Goal: Task Accomplishment & Management: Complete application form

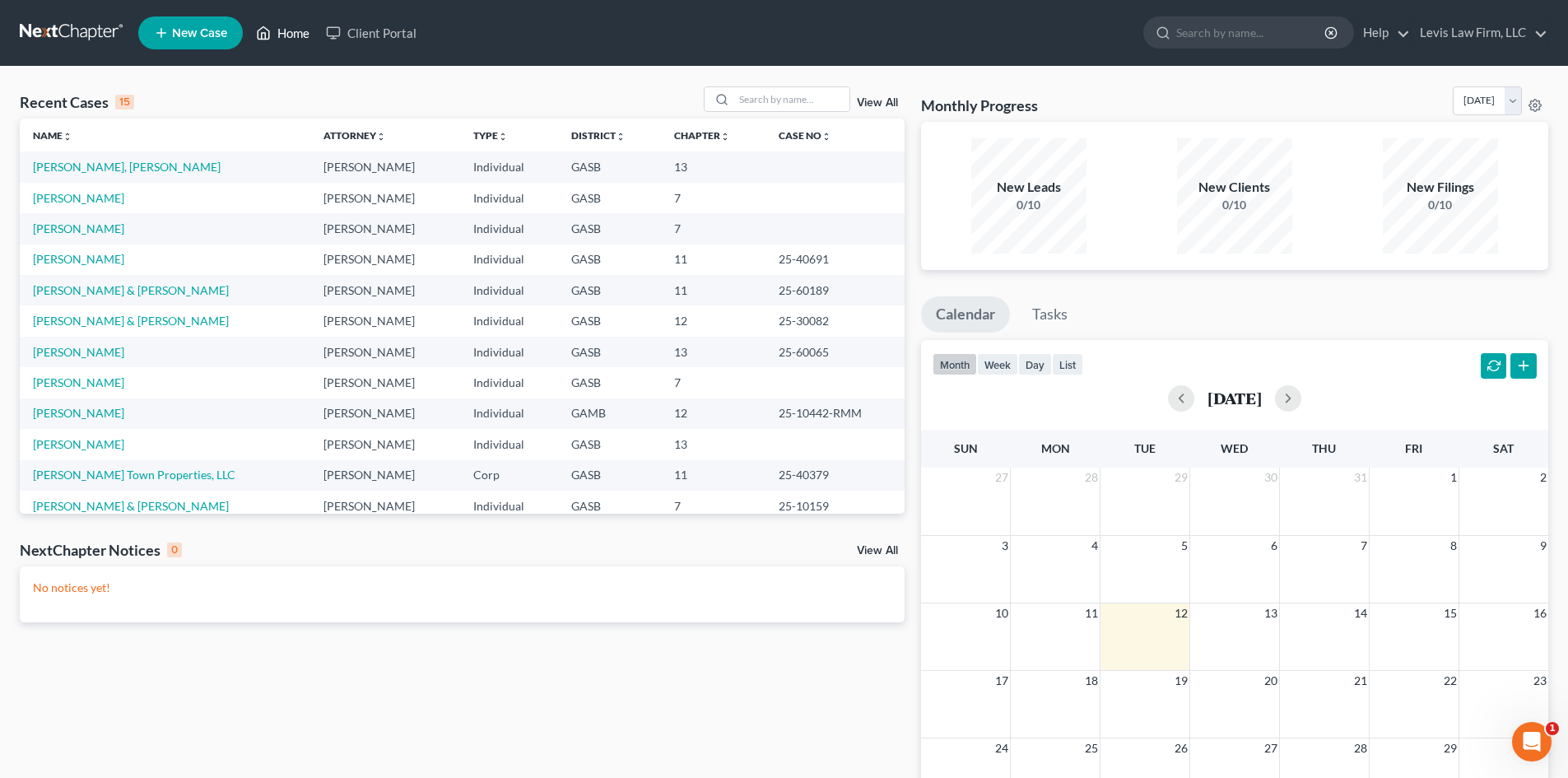
click at [294, 34] on link "Home" at bounding box center [283, 33] width 70 height 29
click at [767, 98] on input "search" at bounding box center [792, 98] width 115 height 23
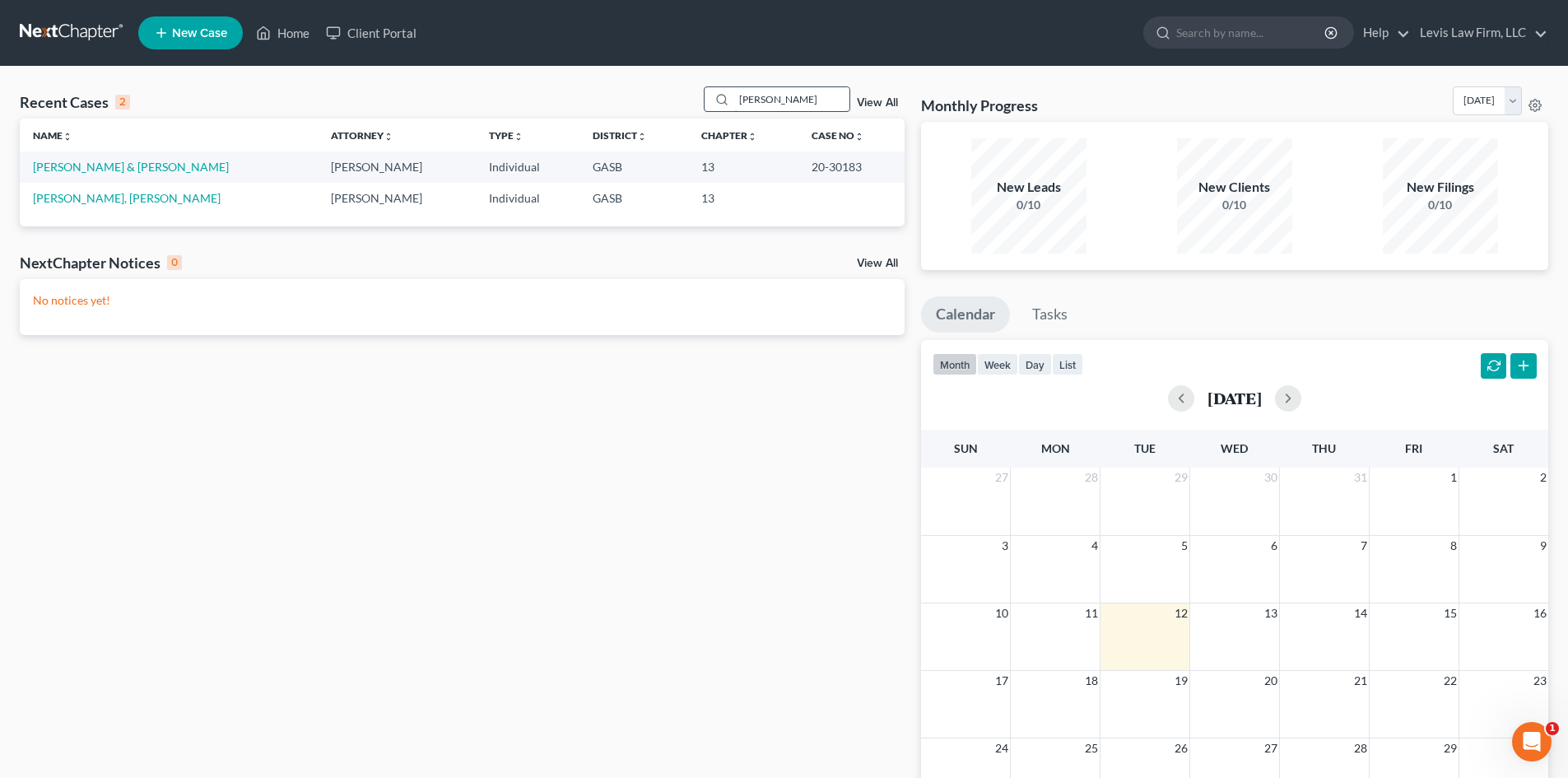
type input "[PERSON_NAME]"
click at [60, 169] on link "[PERSON_NAME] & [PERSON_NAME]" at bounding box center [131, 167] width 196 height 14
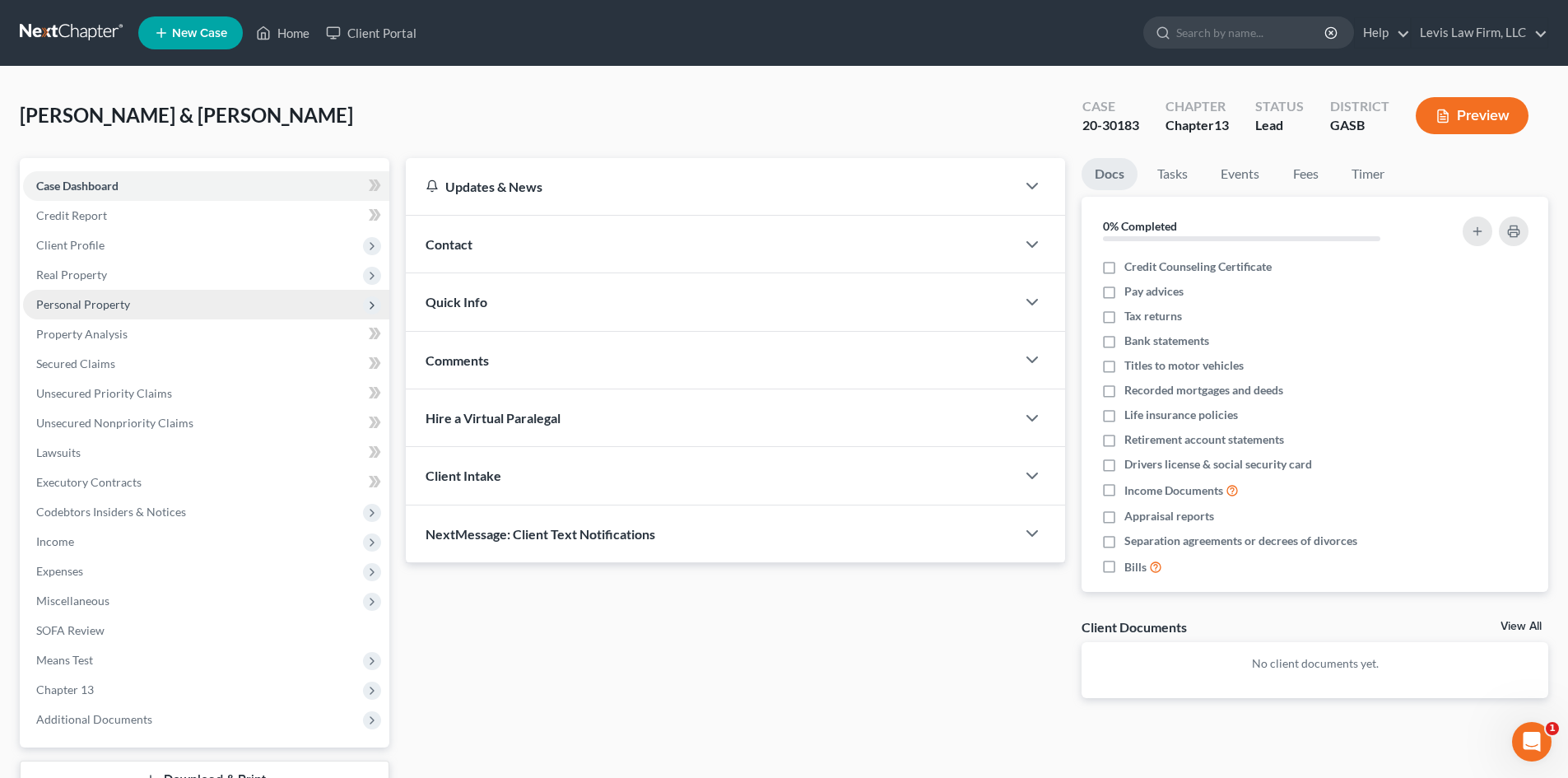
drag, startPoint x: 76, startPoint y: 301, endPoint x: 109, endPoint y: 298, distance: 33.1
click at [76, 301] on span "Personal Property" at bounding box center [83, 304] width 94 height 14
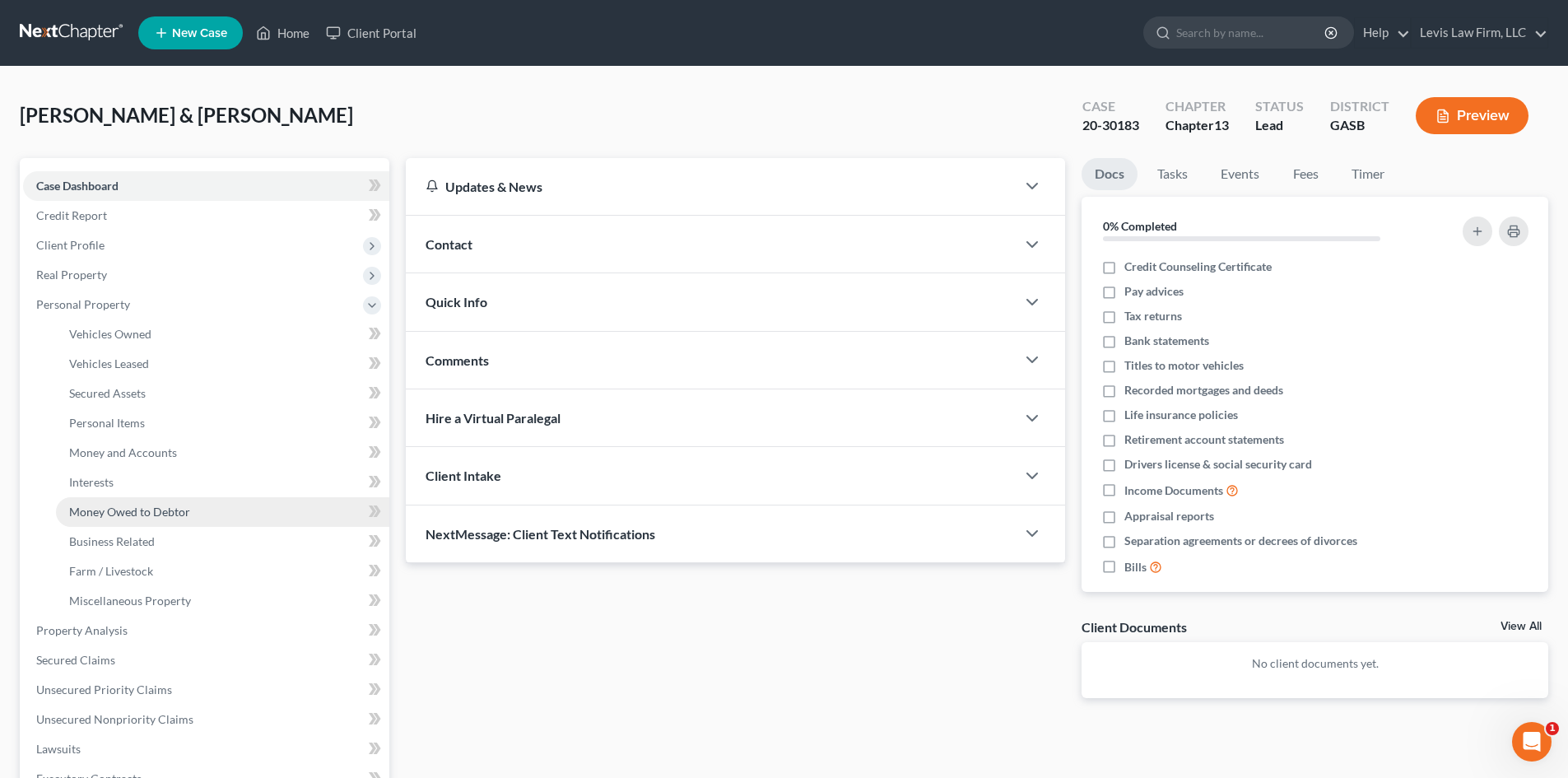
click at [117, 509] on span "Money Owed to Debtor" at bounding box center [130, 511] width 121 height 14
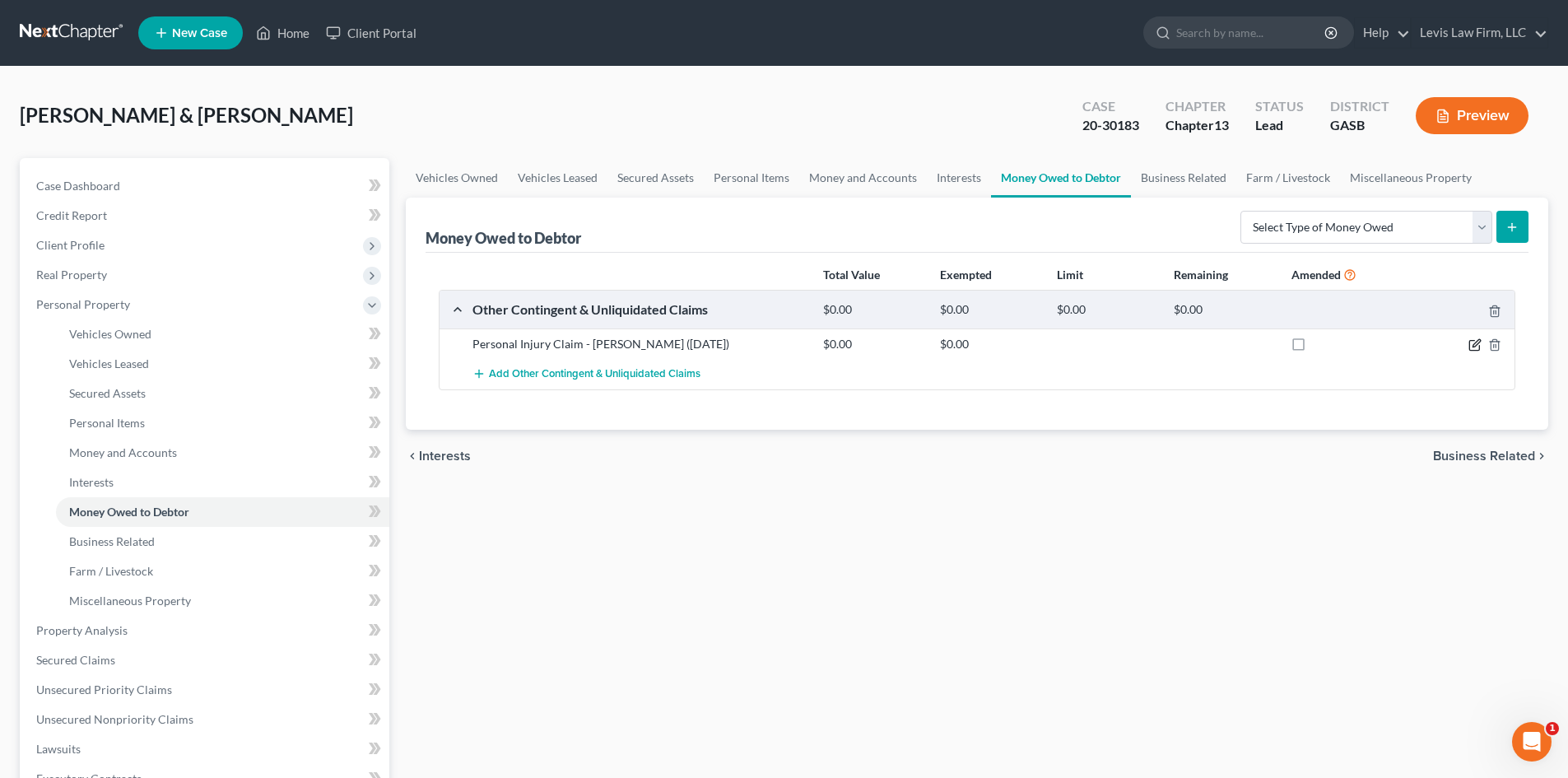
click at [1476, 347] on icon "button" at bounding box center [1475, 345] width 14 height 14
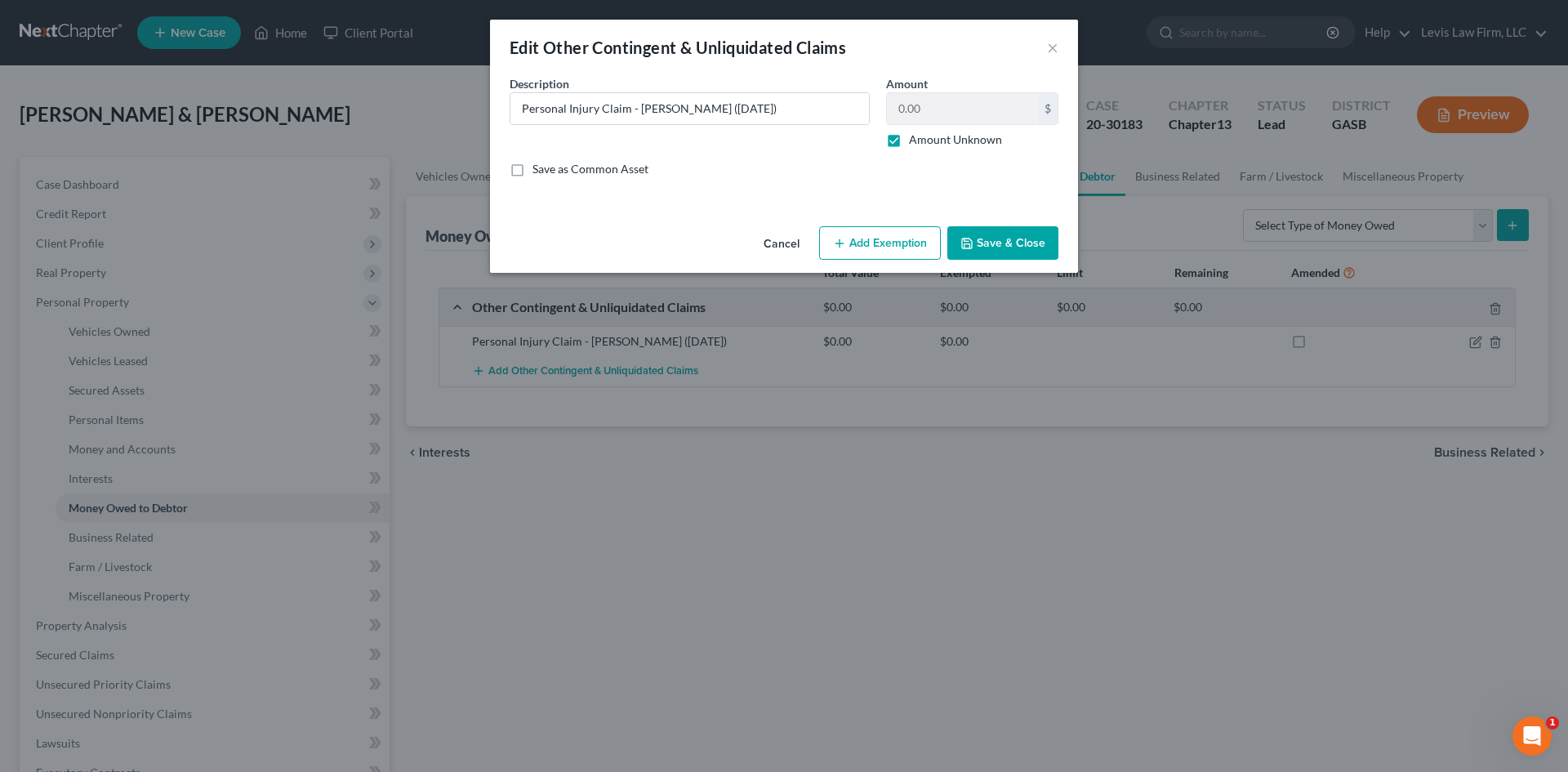
click at [909, 144] on label "Amount Unknown" at bounding box center [955, 139] width 93 height 16
click at [916, 142] on input "Amount Unknown" at bounding box center [920, 136] width 11 height 11
checkbox input "false"
click at [938, 112] on input "0.00" at bounding box center [963, 108] width 151 height 31
type input "14,799.35"
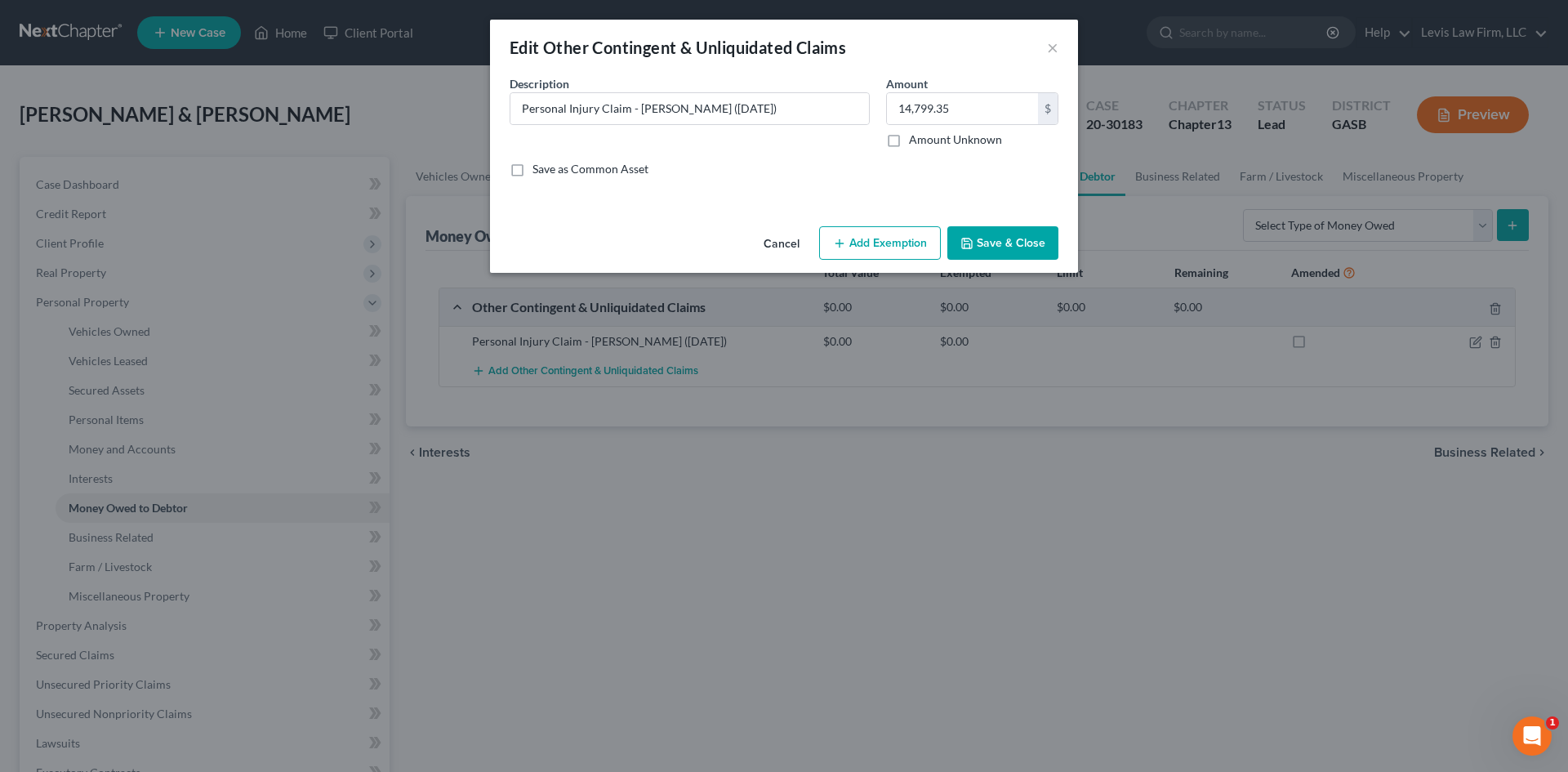
click at [875, 238] on button "Add Exemption" at bounding box center [881, 243] width 122 height 34
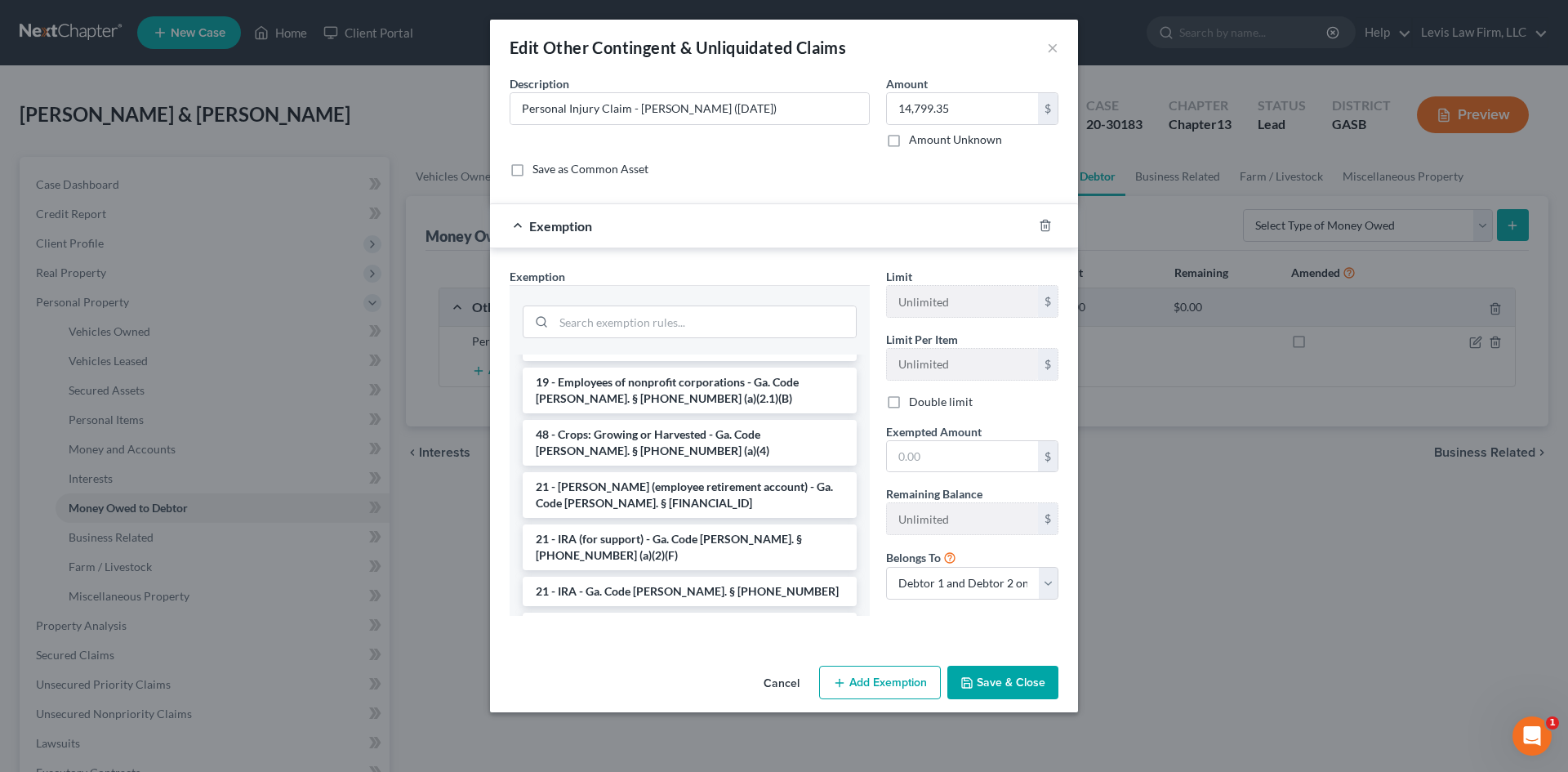
scroll to position [1061, 0]
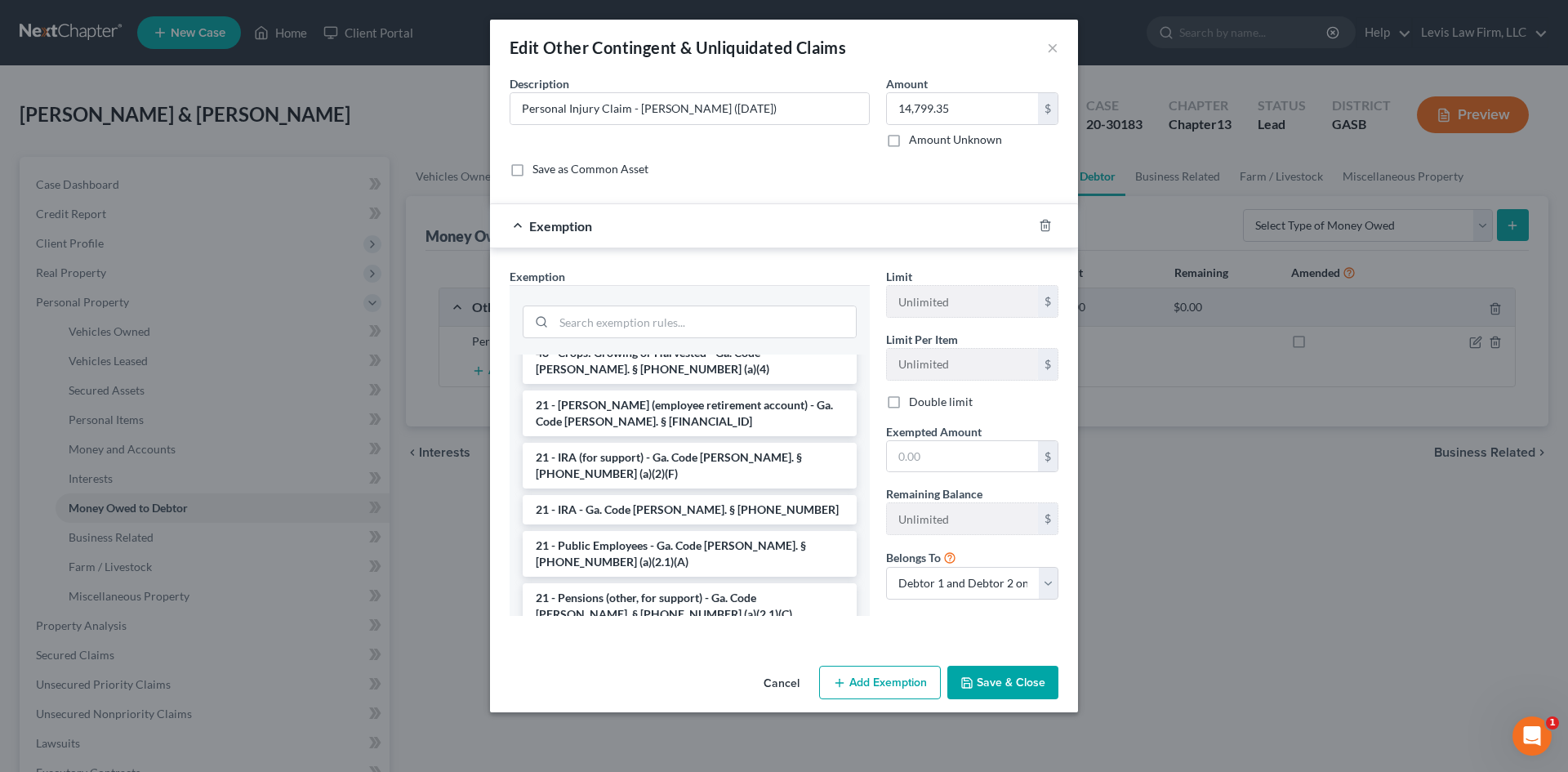
click at [644, 652] on li "30 - Personal Injury Settlement - Ga. Code [PERSON_NAME]. § [PHONE_NUMBER] (a)(…" at bounding box center [689, 674] width 334 height 45
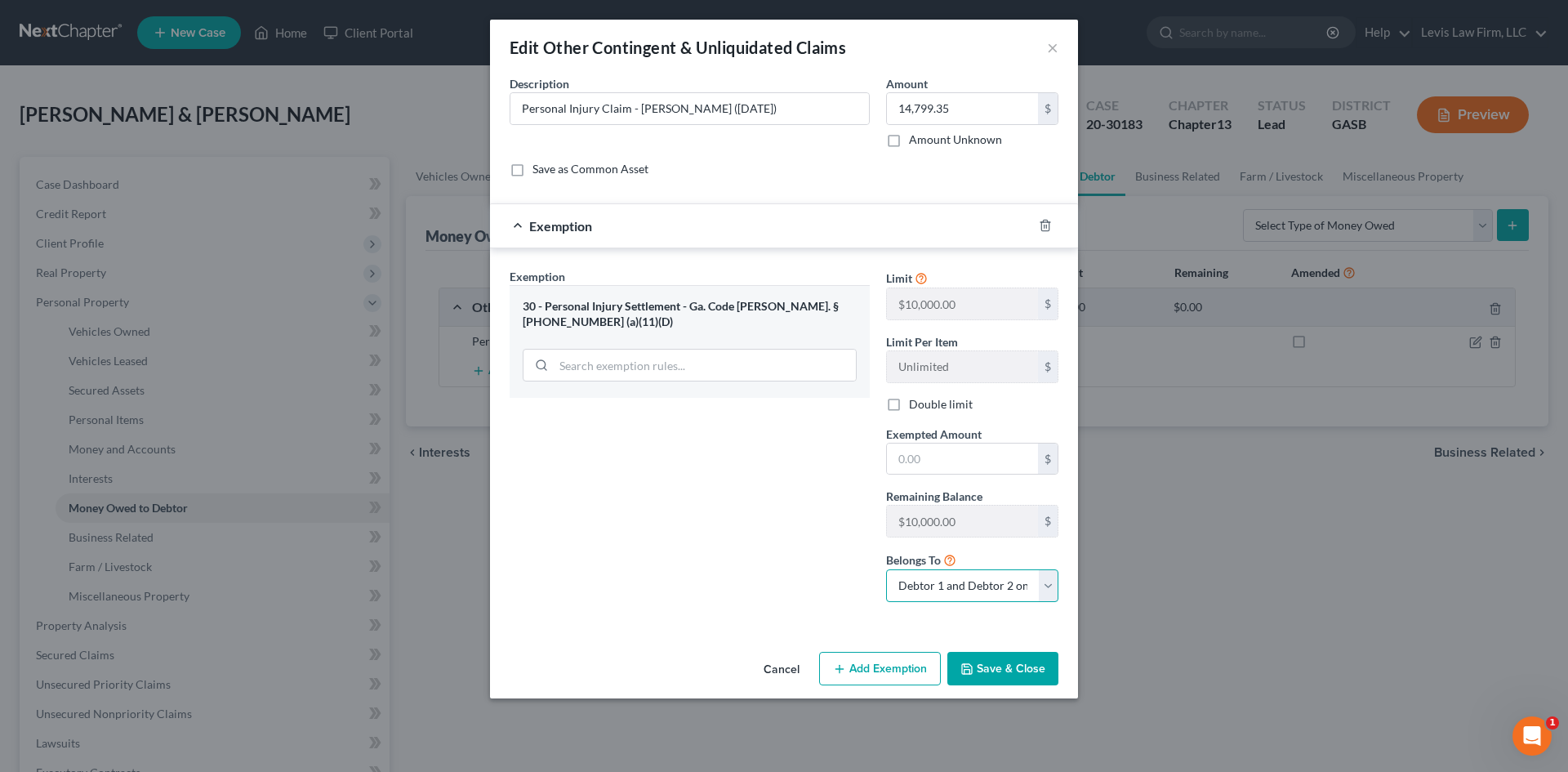
click at [1032, 580] on select "Debtor 1 only Debtor 2 only Debtor 1 and Debtor 2 only" at bounding box center [973, 585] width 172 height 33
click at [887, 569] on select "Debtor 1 only Debtor 2 only Debtor 1 and Debtor 2 only" at bounding box center [973, 585] width 172 height 33
click at [971, 589] on select "Debtor 1 only Debtor 2 only Debtor 1 and Debtor 2 only" at bounding box center [973, 585] width 172 height 33
select select "1"
click at [887, 569] on select "Debtor 1 only Debtor 2 only Debtor 1 and Debtor 2 only" at bounding box center [973, 585] width 172 height 33
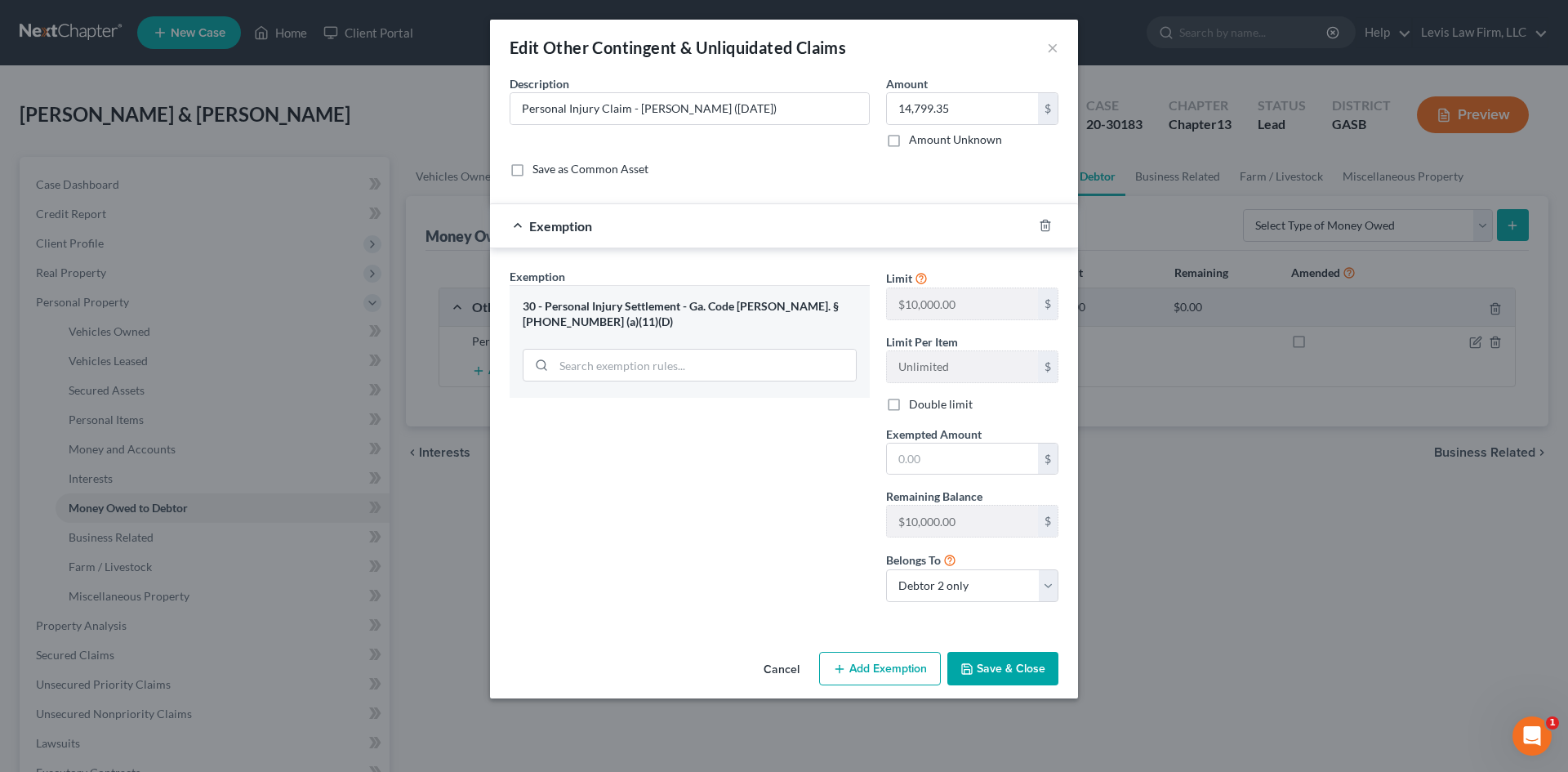
click at [884, 670] on button "Add Exemption" at bounding box center [881, 668] width 122 height 34
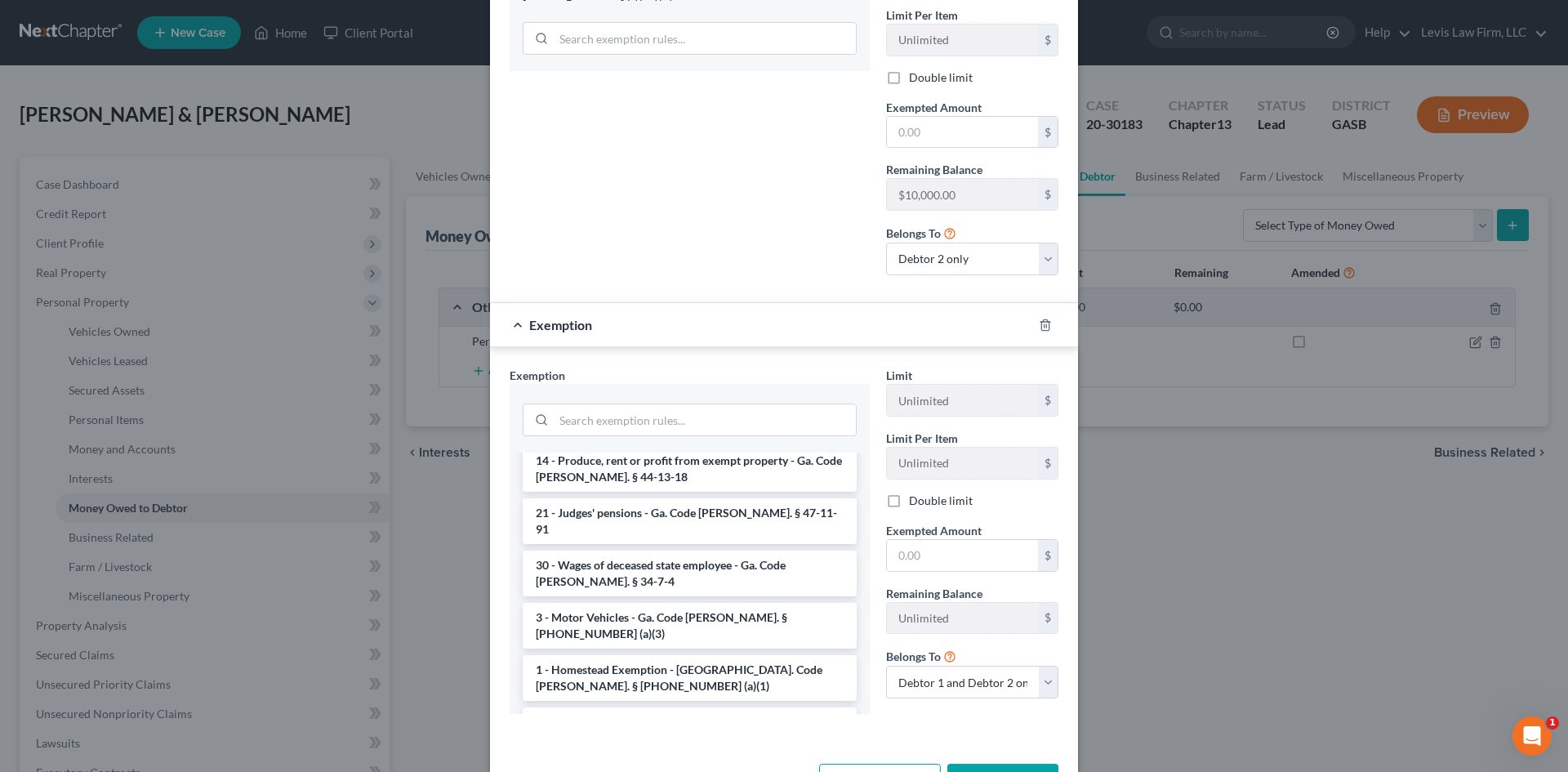
scroll to position [653, 0]
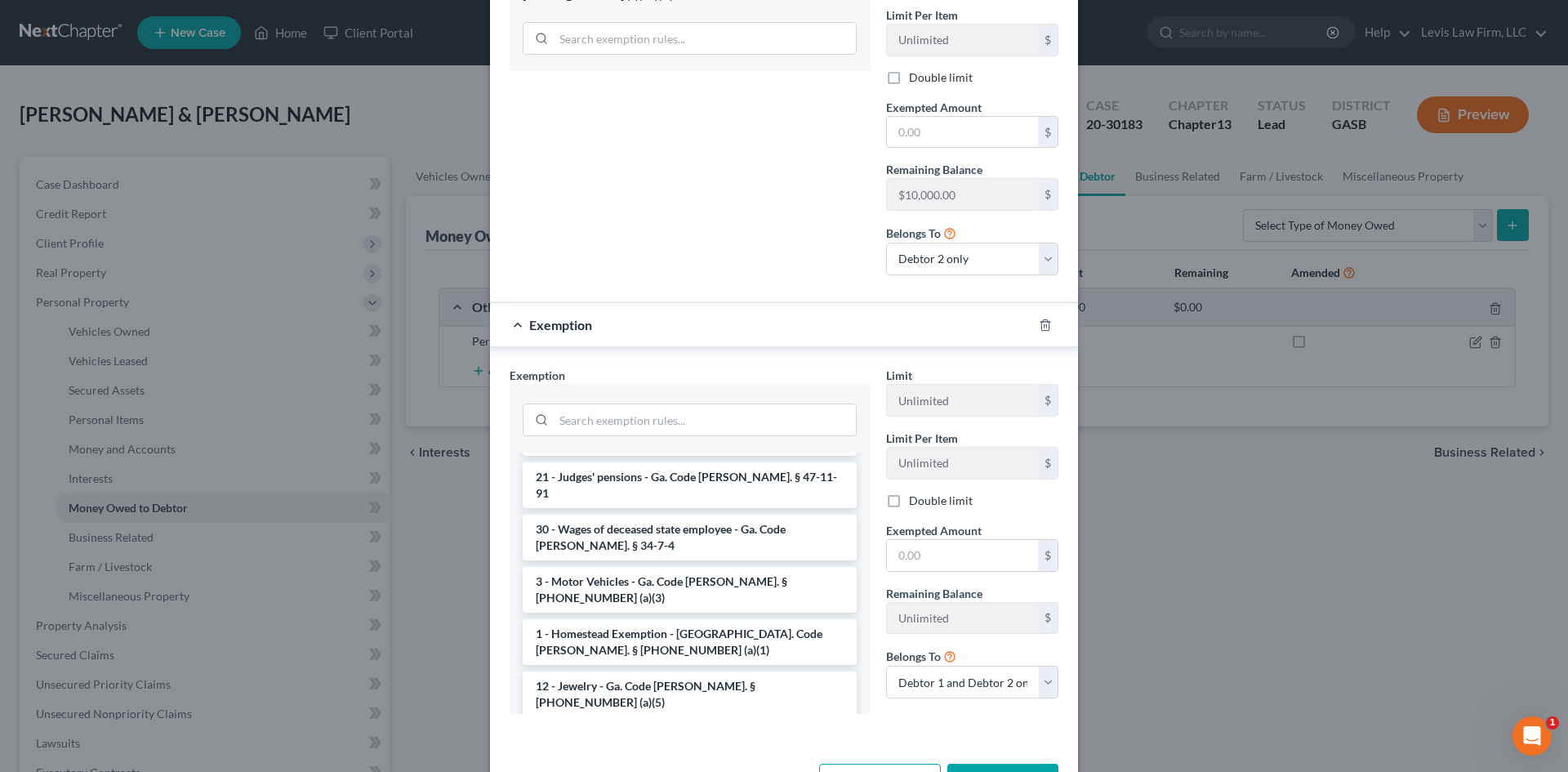
click at [607, 724] on li "14 - Wildcard - $1200 of any property plus unused homestead to $10000 - Ga. Cod…" at bounding box center [689, 755] width 334 height 62
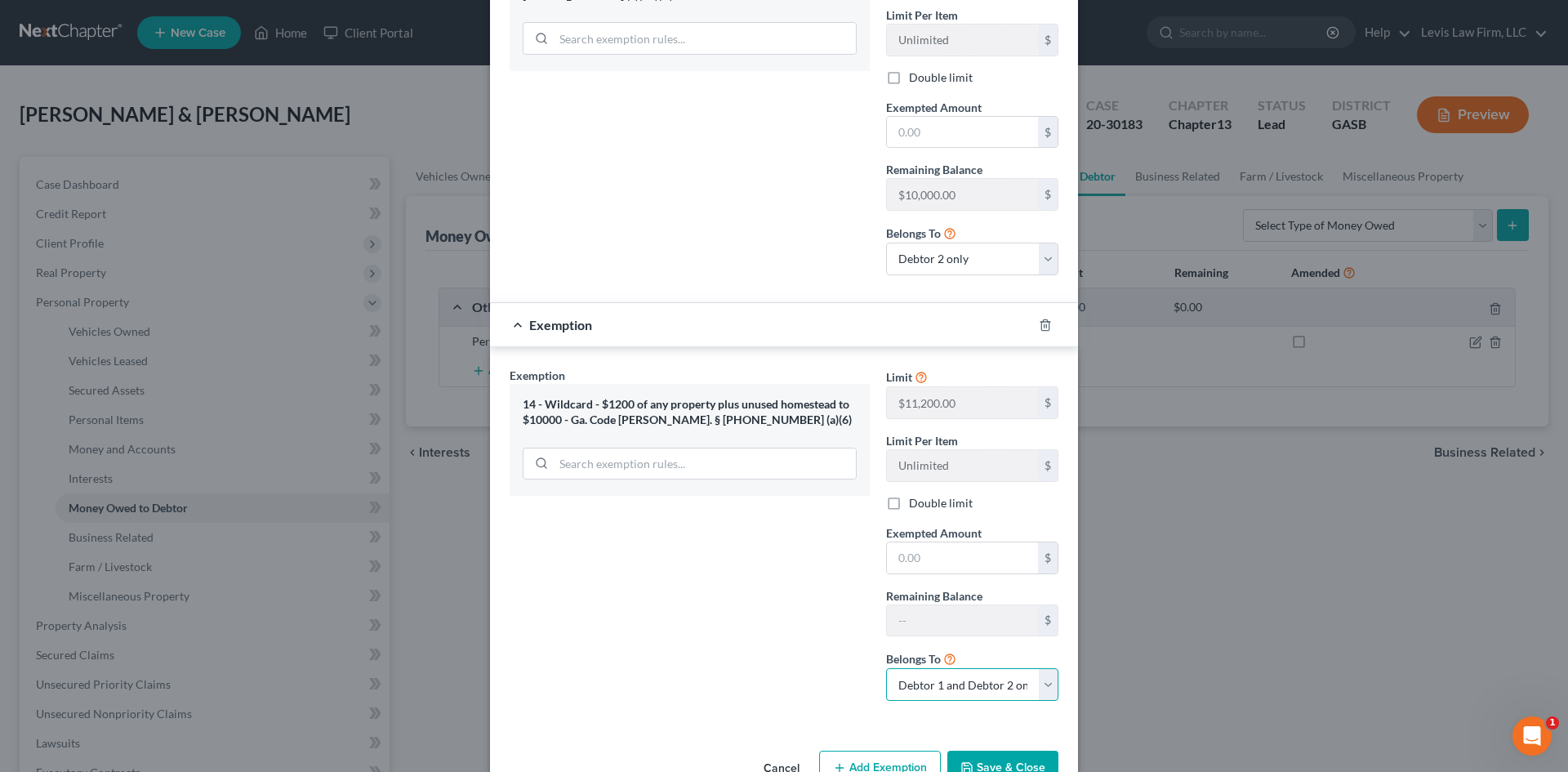
click at [949, 683] on select "Debtor 1 only Debtor 2 only Debtor 1 and Debtor 2 only" at bounding box center [973, 684] width 172 height 33
select select "1"
click at [887, 668] on select "Debtor 1 only Debtor 2 only Debtor 1 and Debtor 2 only" at bounding box center [973, 684] width 172 height 33
click at [913, 563] on input "text" at bounding box center [963, 557] width 151 height 31
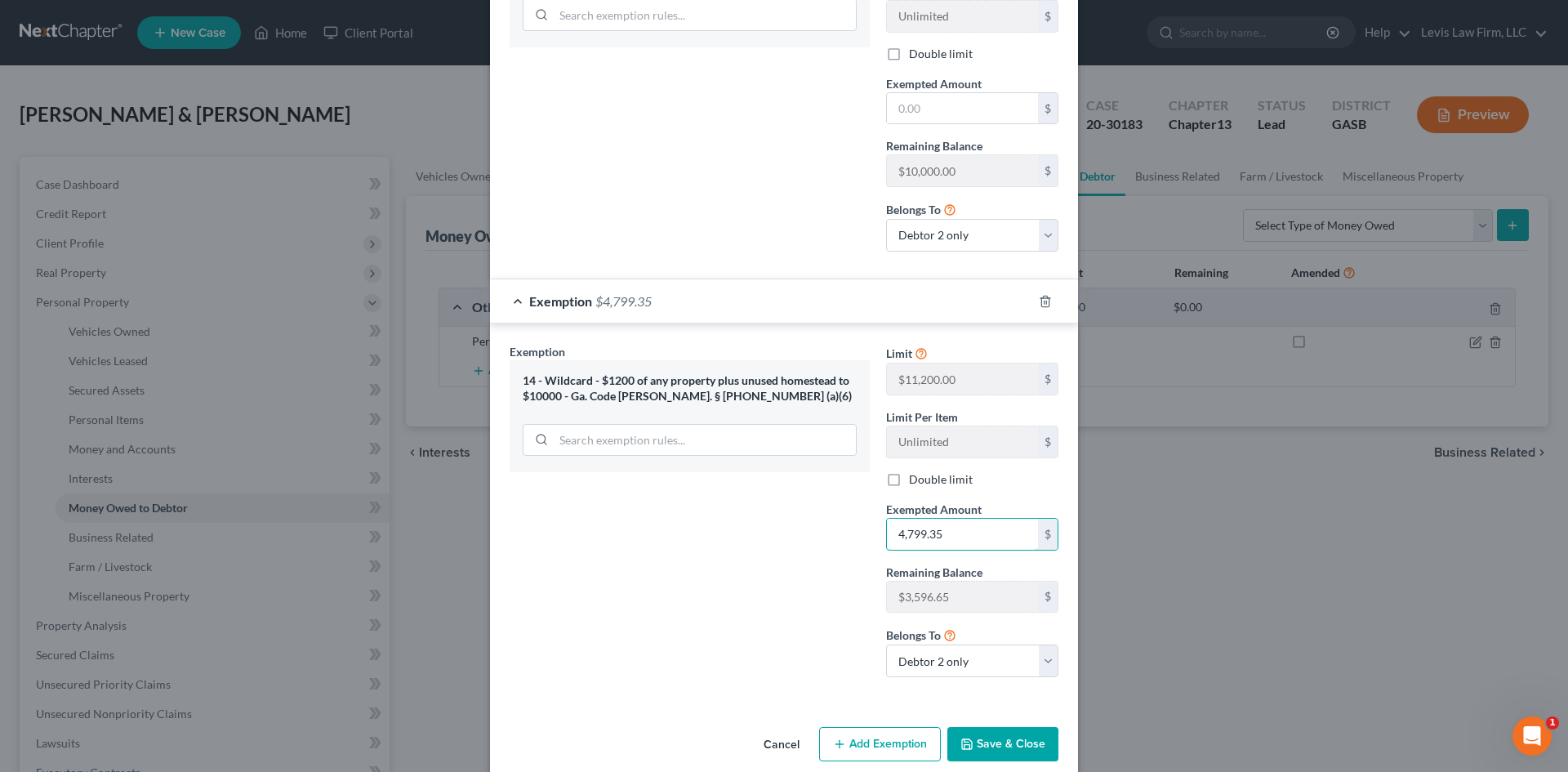
scroll to position [372, 0]
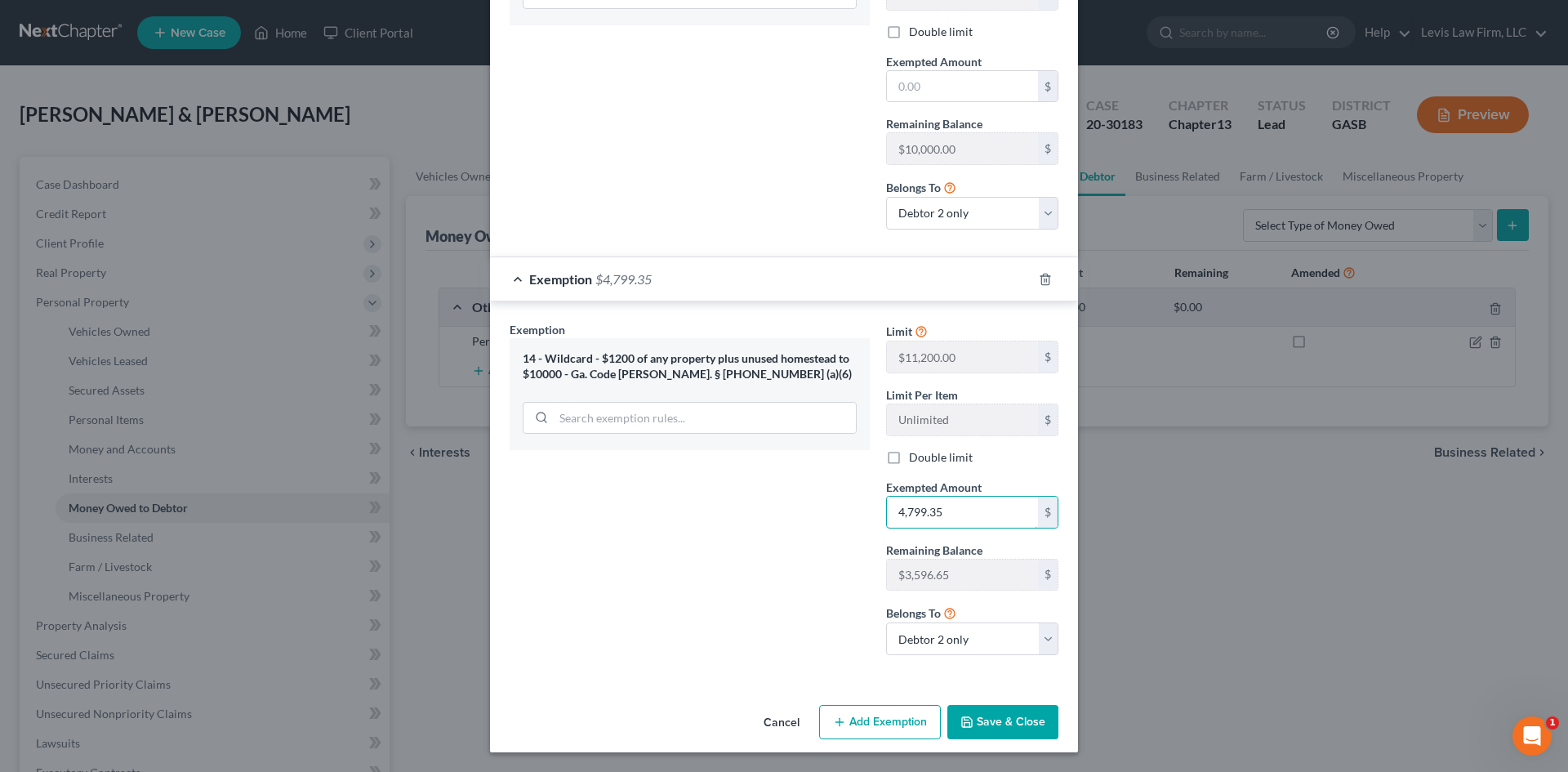
type input "4,799.35"
click at [1002, 726] on button "Save & Close" at bounding box center [1003, 721] width 111 height 34
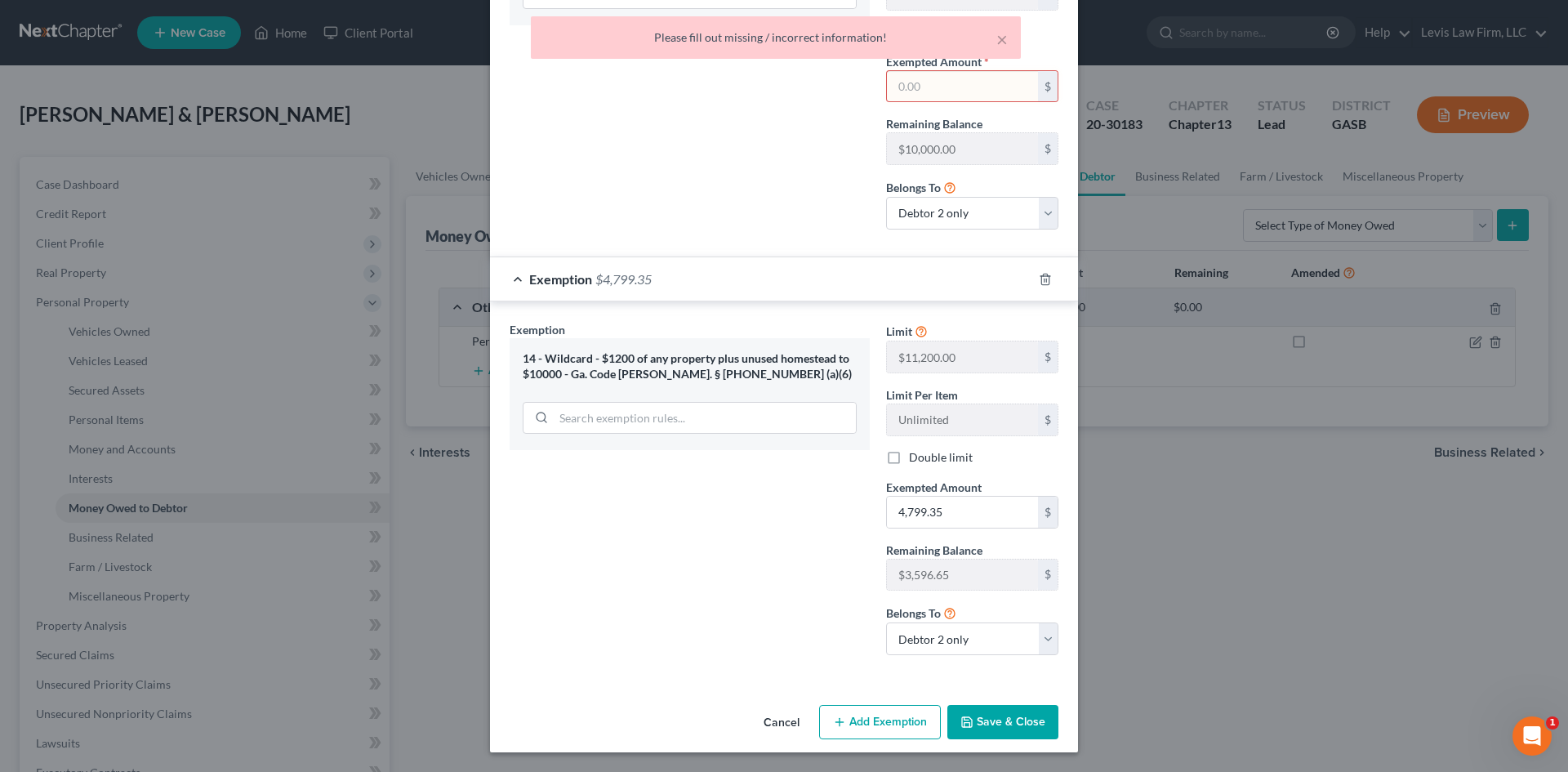
click at [920, 86] on input "text" at bounding box center [963, 86] width 151 height 31
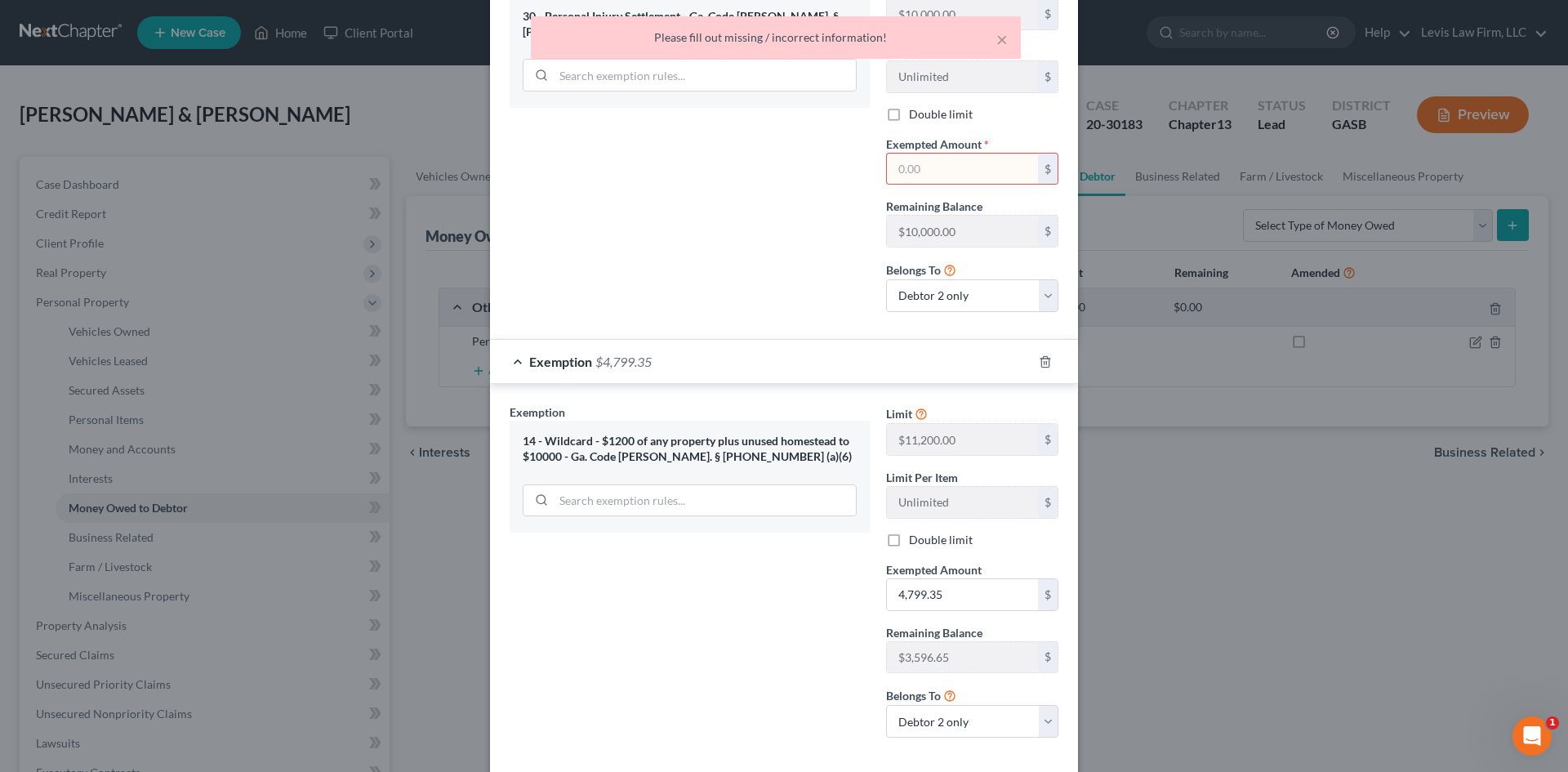
scroll to position [0, 0]
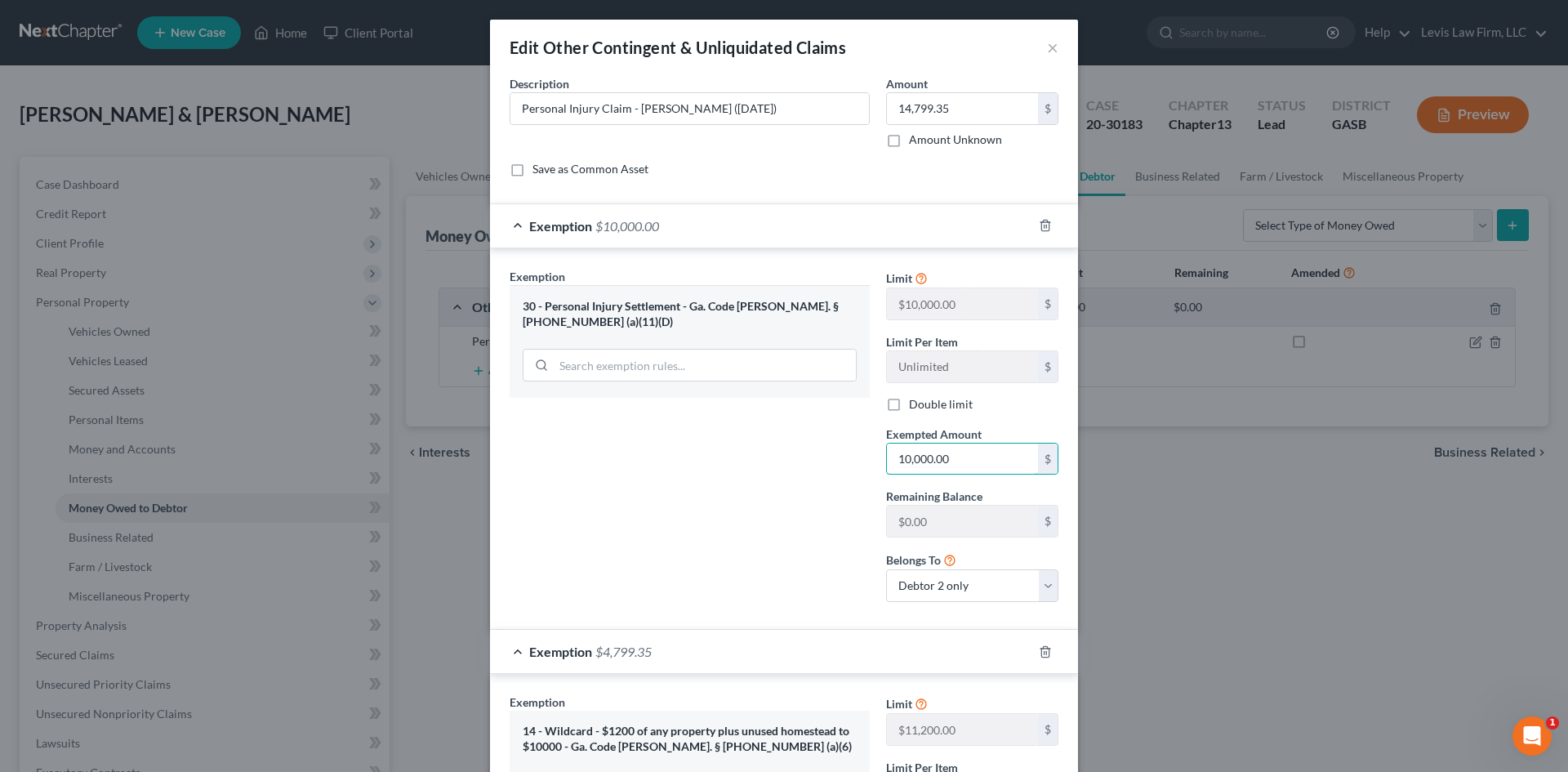
type input "10,000.00"
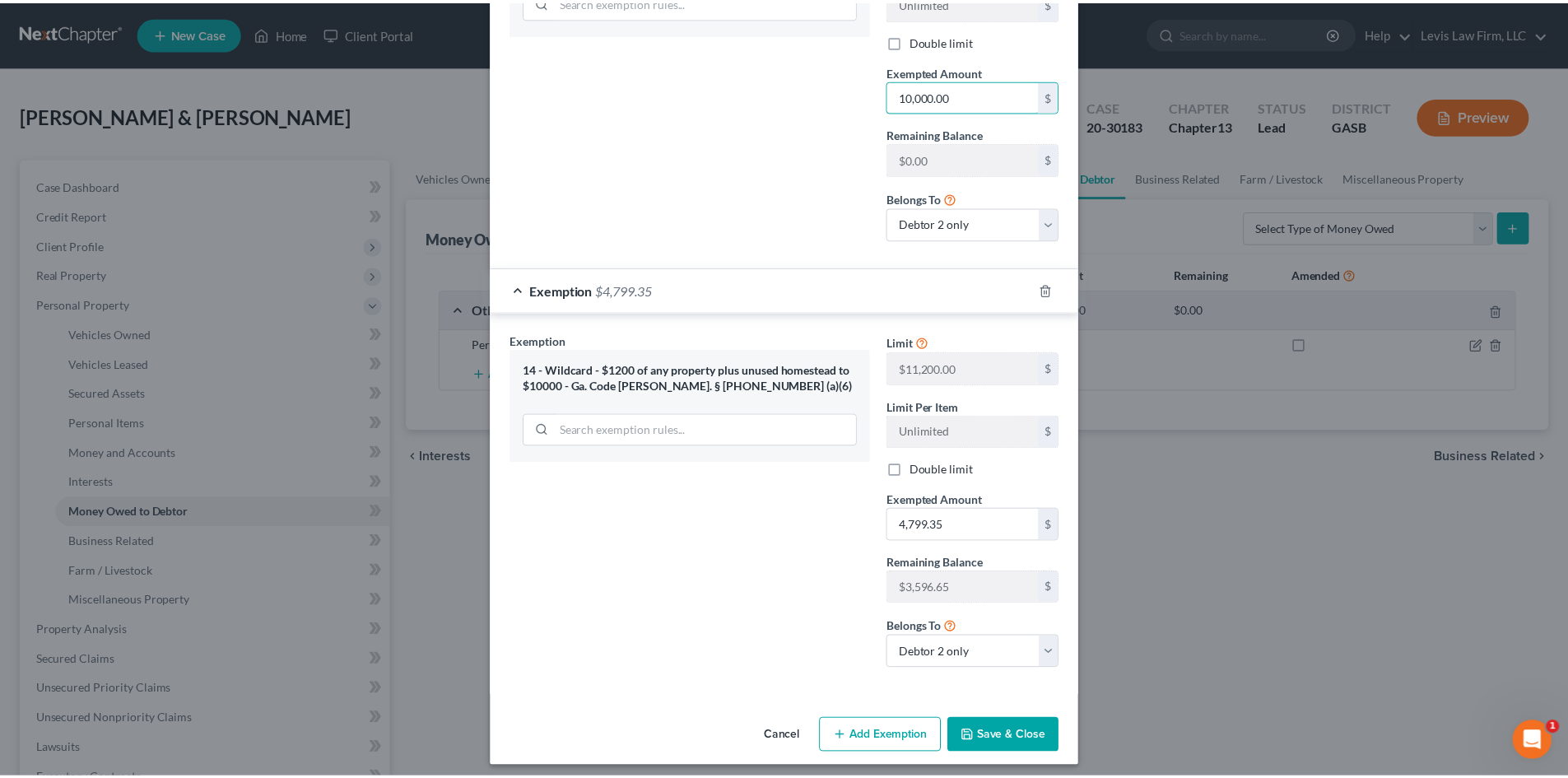
scroll to position [375, 0]
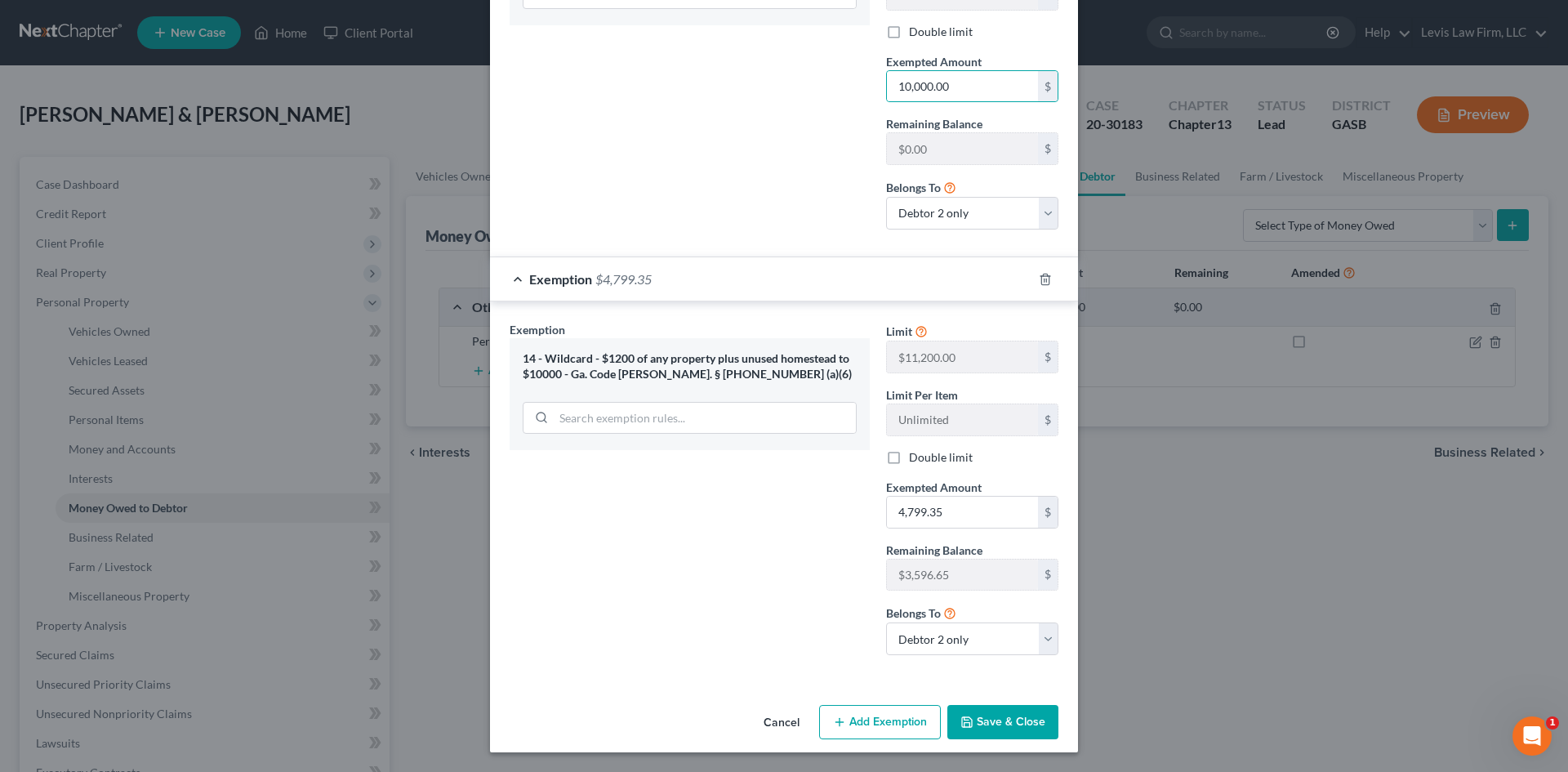
click at [991, 727] on button "Save & Close" at bounding box center [1003, 721] width 111 height 34
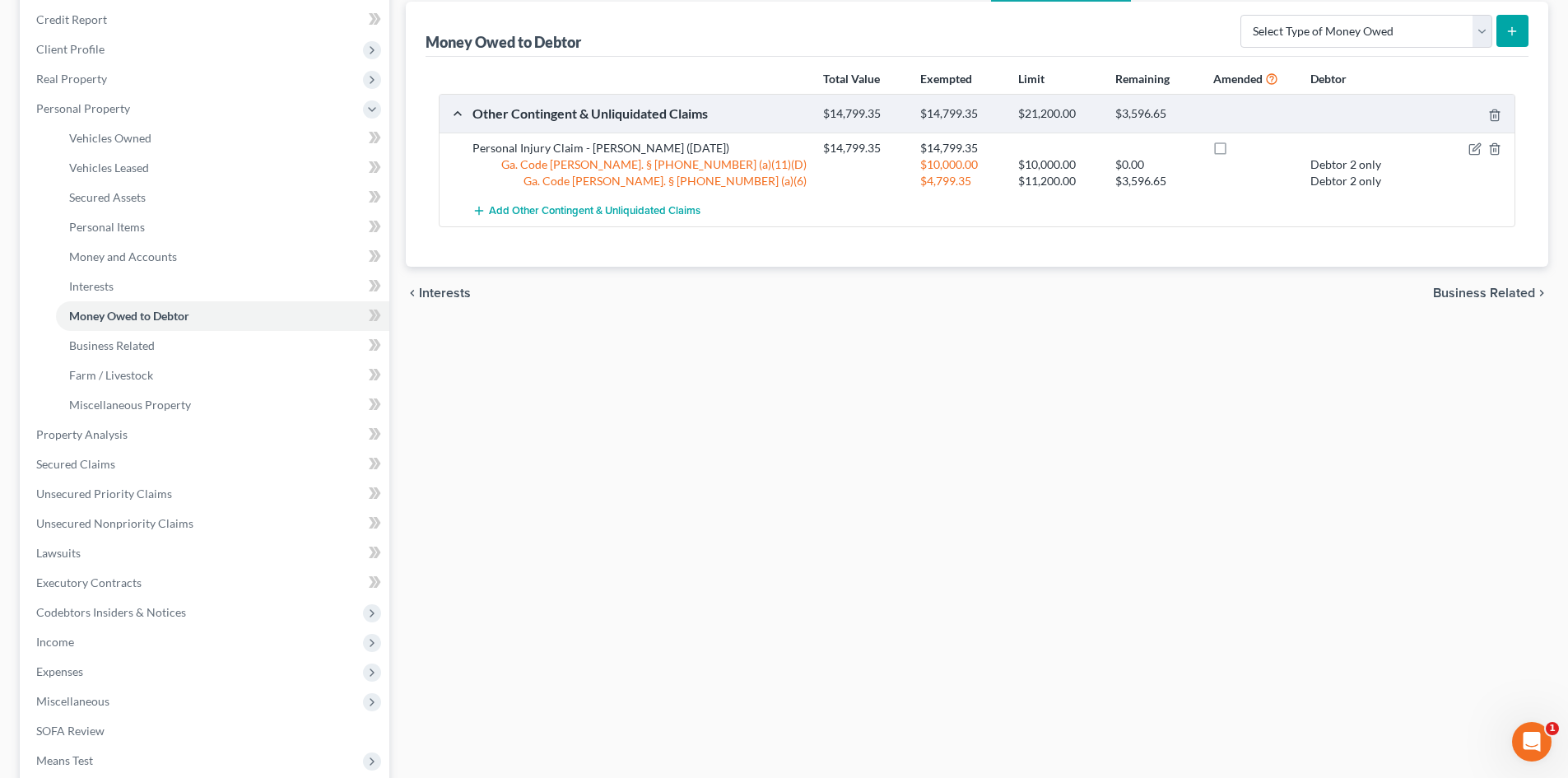
scroll to position [423, 0]
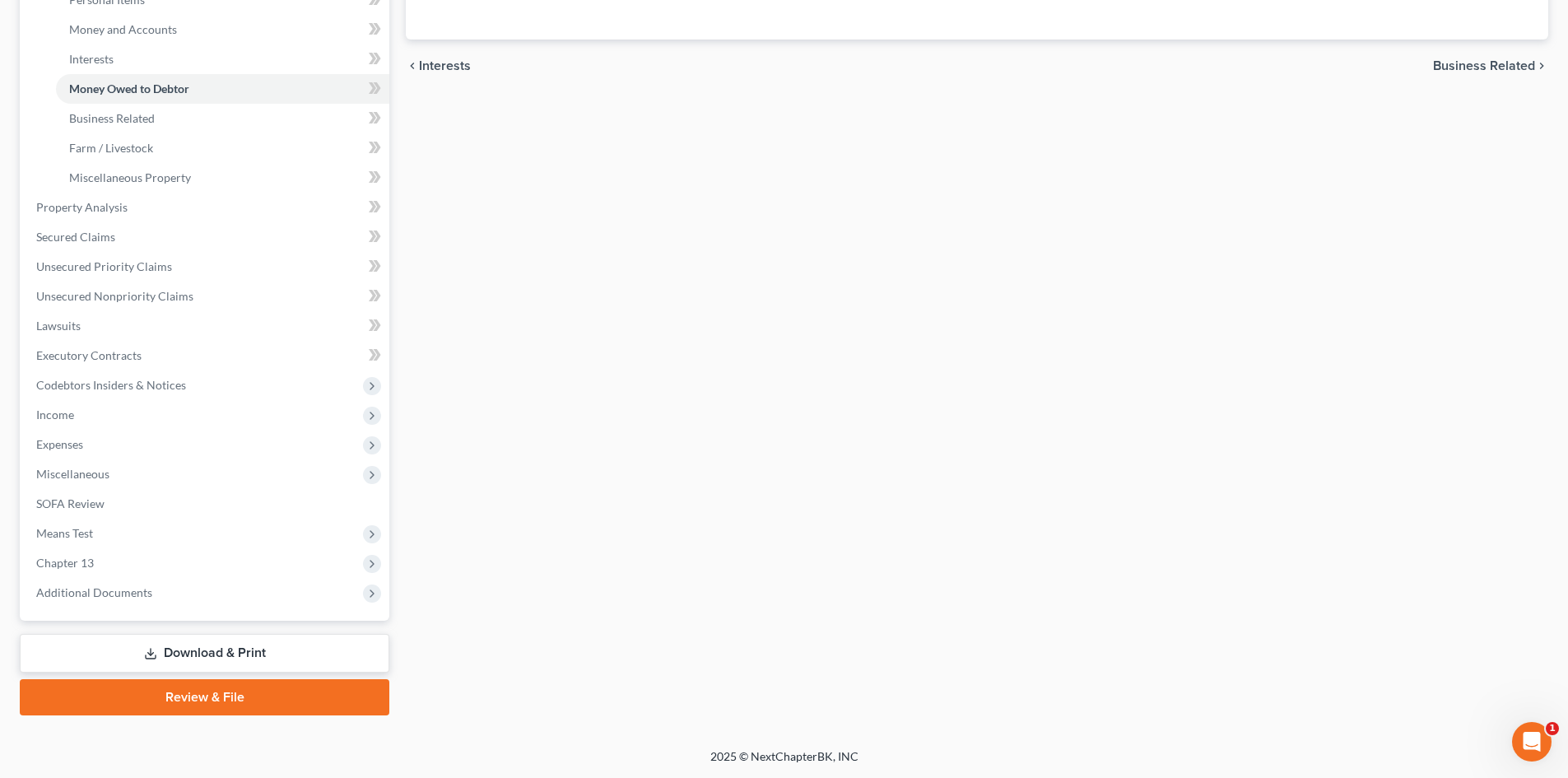
click at [219, 651] on link "Download & Print" at bounding box center [204, 653] width 370 height 39
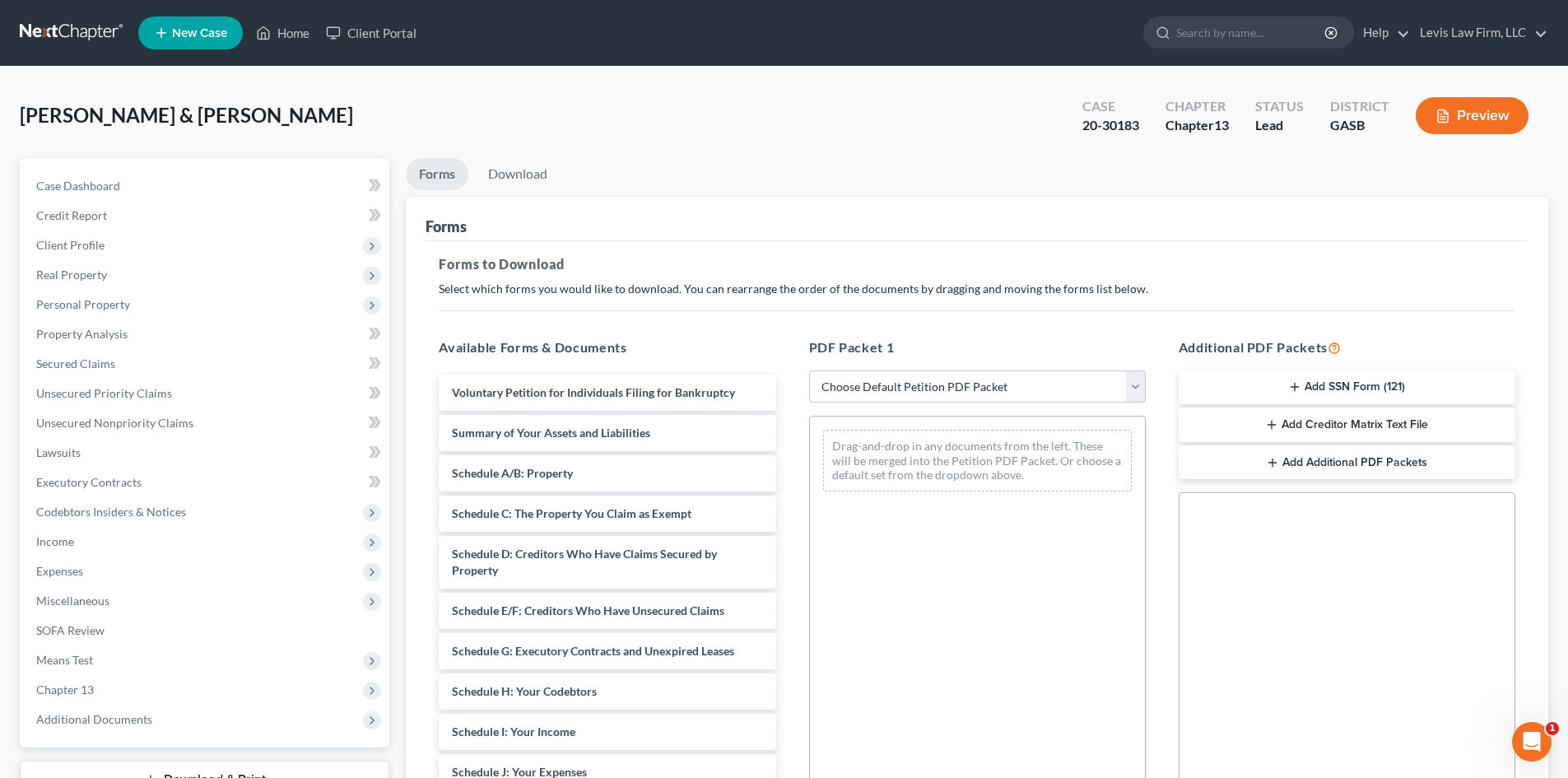
click at [887, 393] on select "Choose Default Petition PDF Packet Complete Bankruptcy Petition (all forms and …" at bounding box center [977, 387] width 336 height 33
select select "2"
click at [809, 370] on select "Choose Default Petition PDF Packet Complete Bankruptcy Petition (all forms and …" at bounding box center [977, 387] width 336 height 33
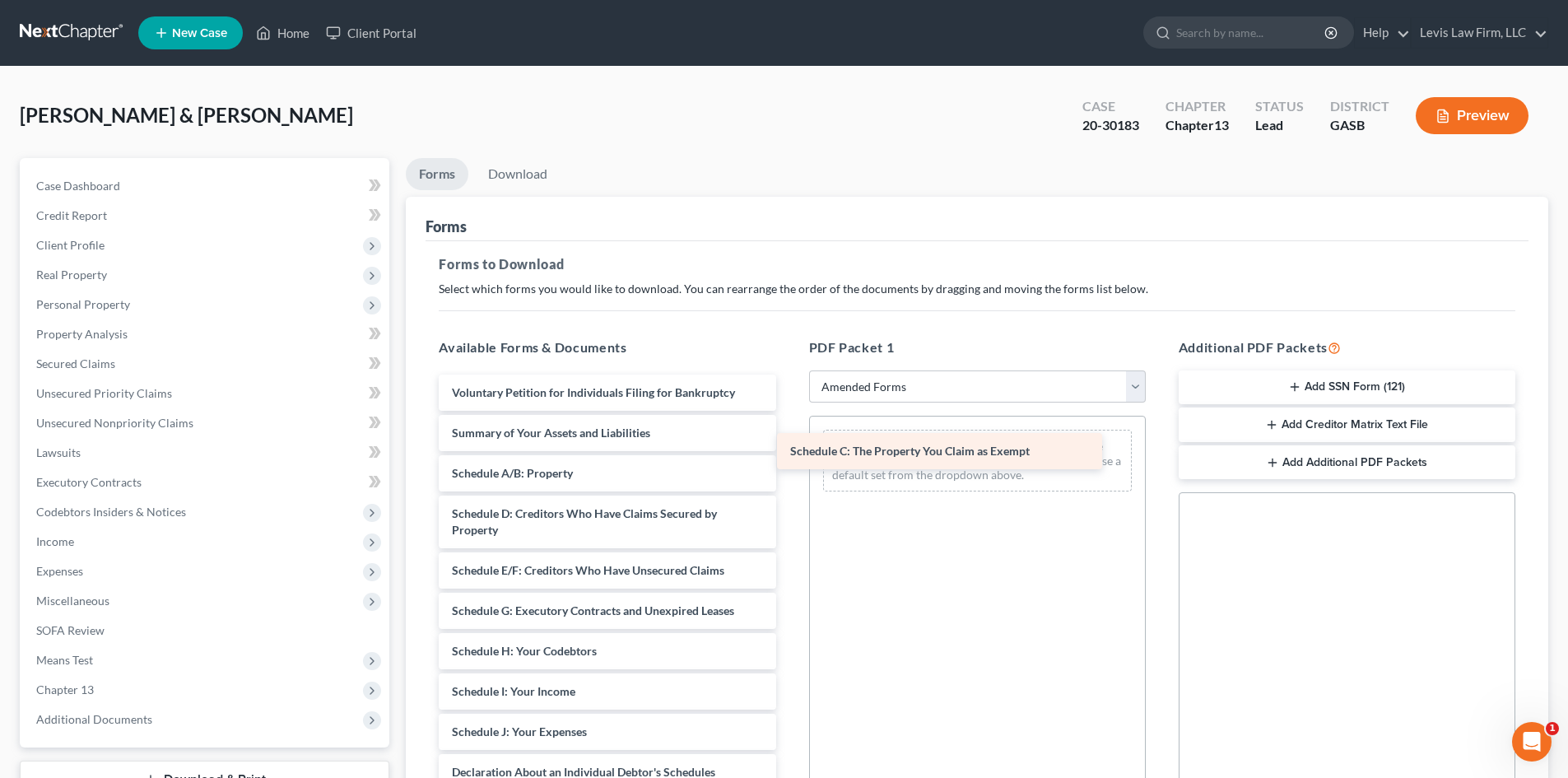
drag, startPoint x: 579, startPoint y: 509, endPoint x: 921, endPoint y: 445, distance: 347.9
click at [789, 445] on div "Schedule C: The Property You Claim as Exempt Voluntary Petition for Individuals…" at bounding box center [607, 720] width 363 height 690
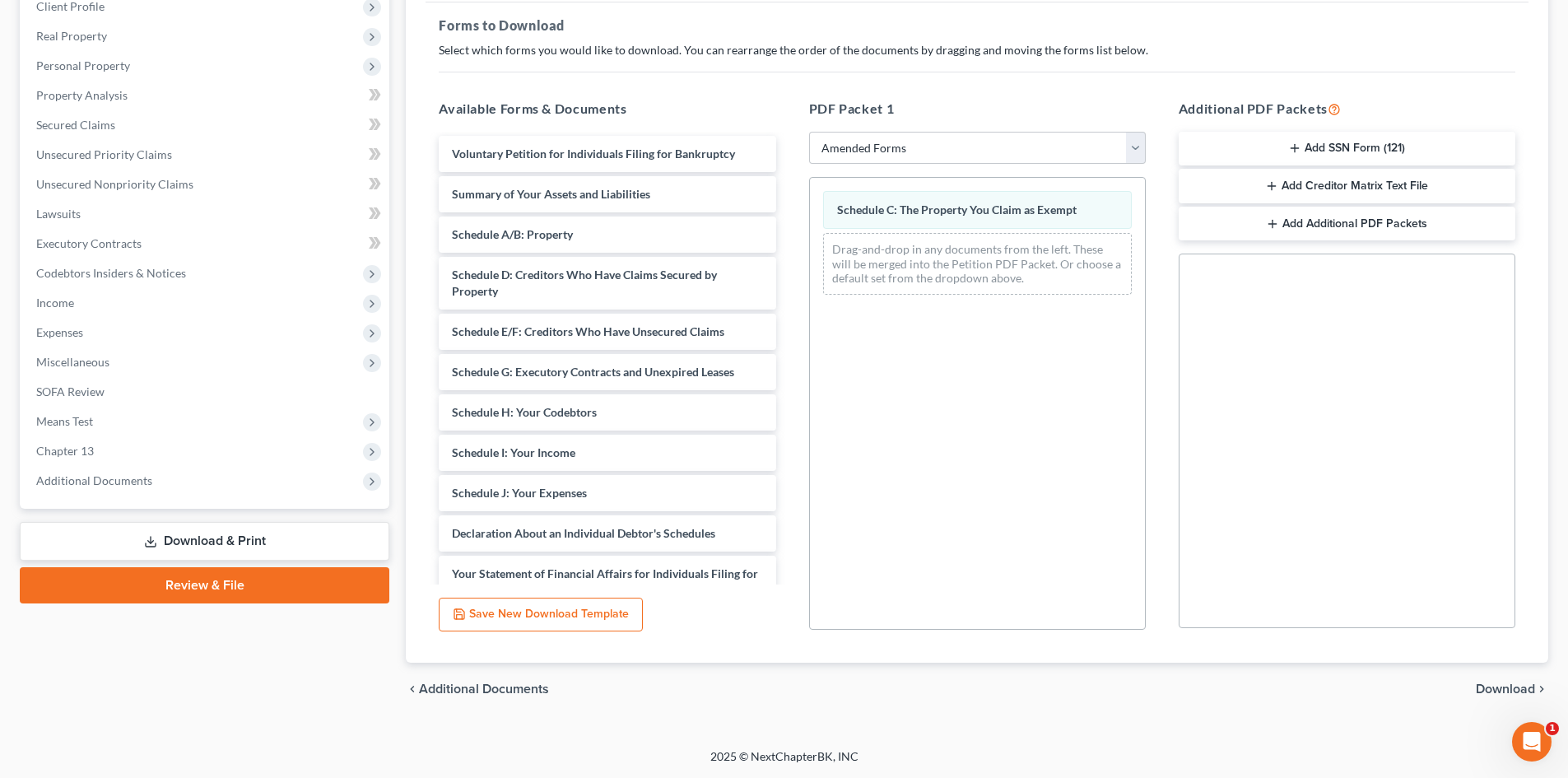
click at [1498, 695] on span "Download" at bounding box center [1505, 689] width 59 height 14
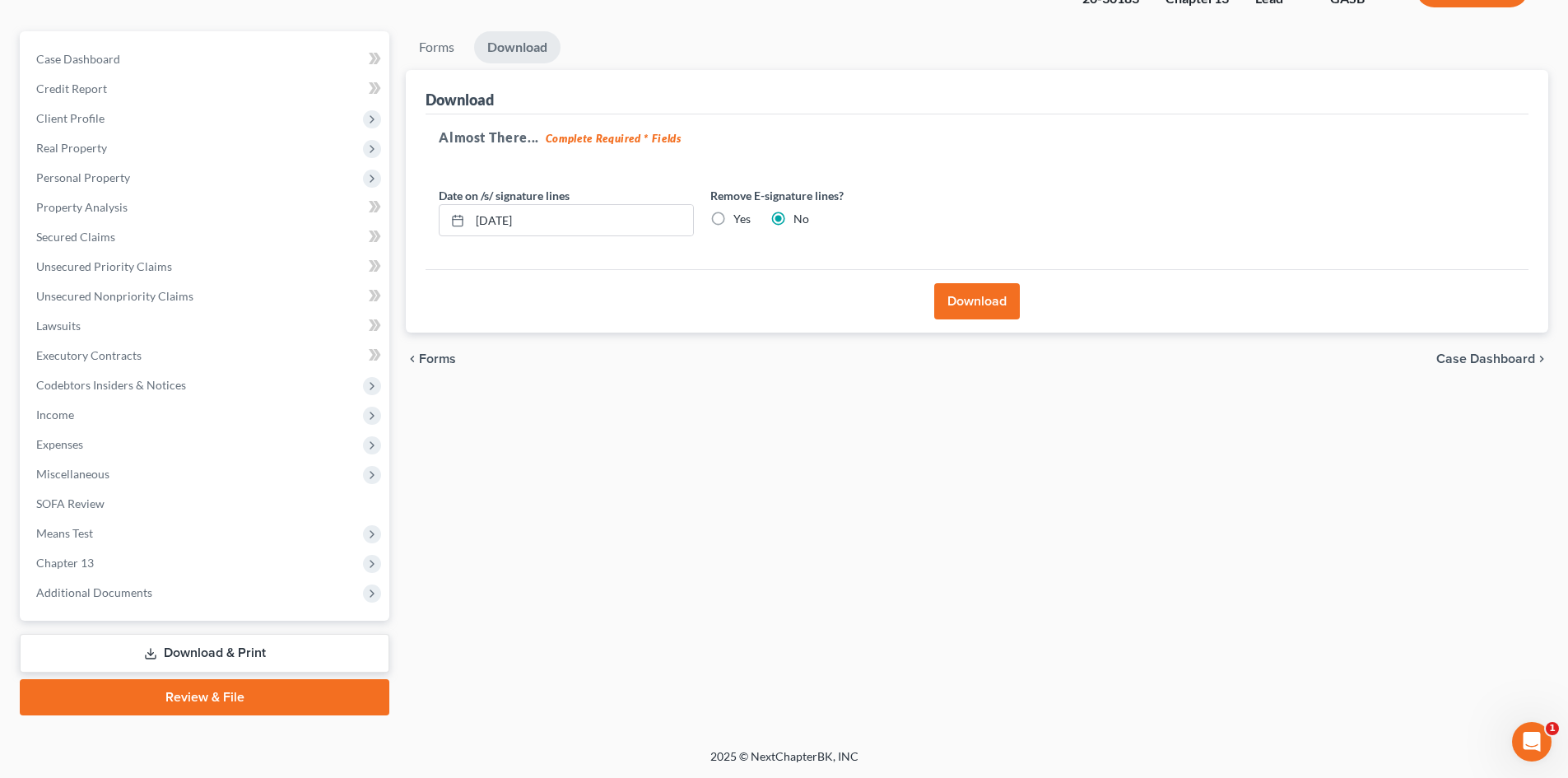
scroll to position [127, 0]
click at [967, 301] on button "Download" at bounding box center [977, 300] width 86 height 36
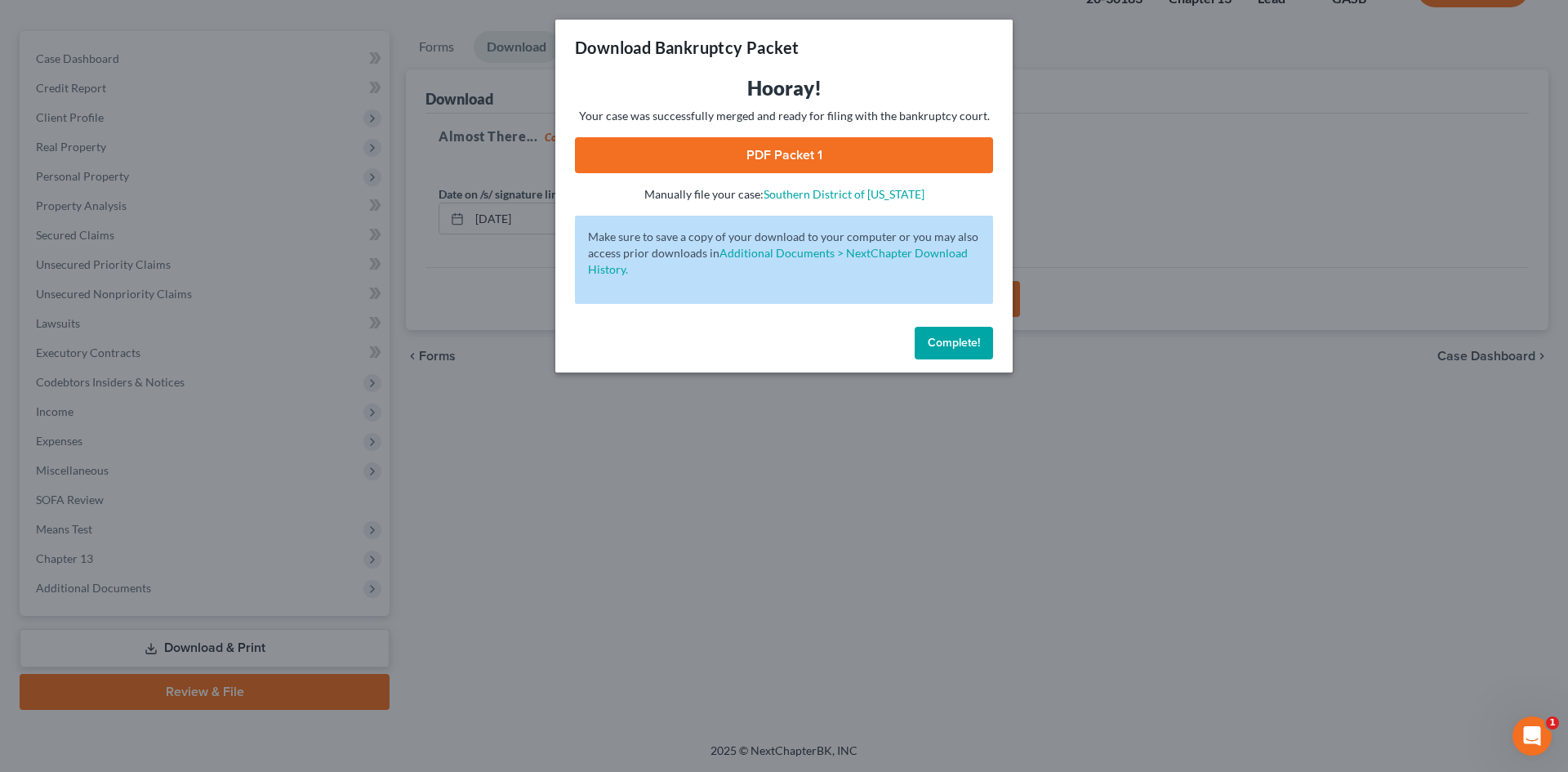
click at [957, 344] on span "Complete!" at bounding box center [954, 342] width 52 height 14
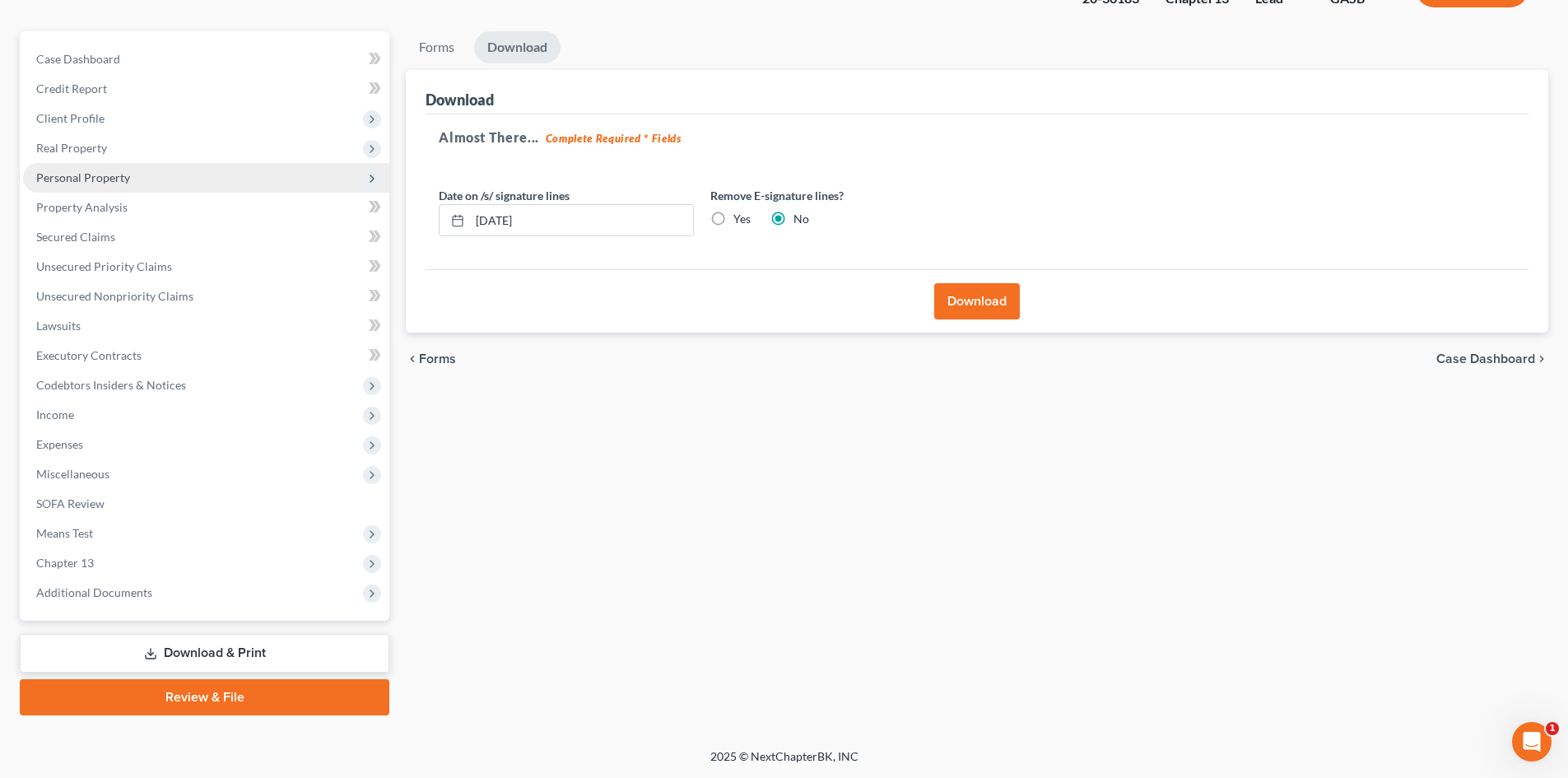
click at [87, 182] on span "Personal Property" at bounding box center [83, 177] width 94 height 14
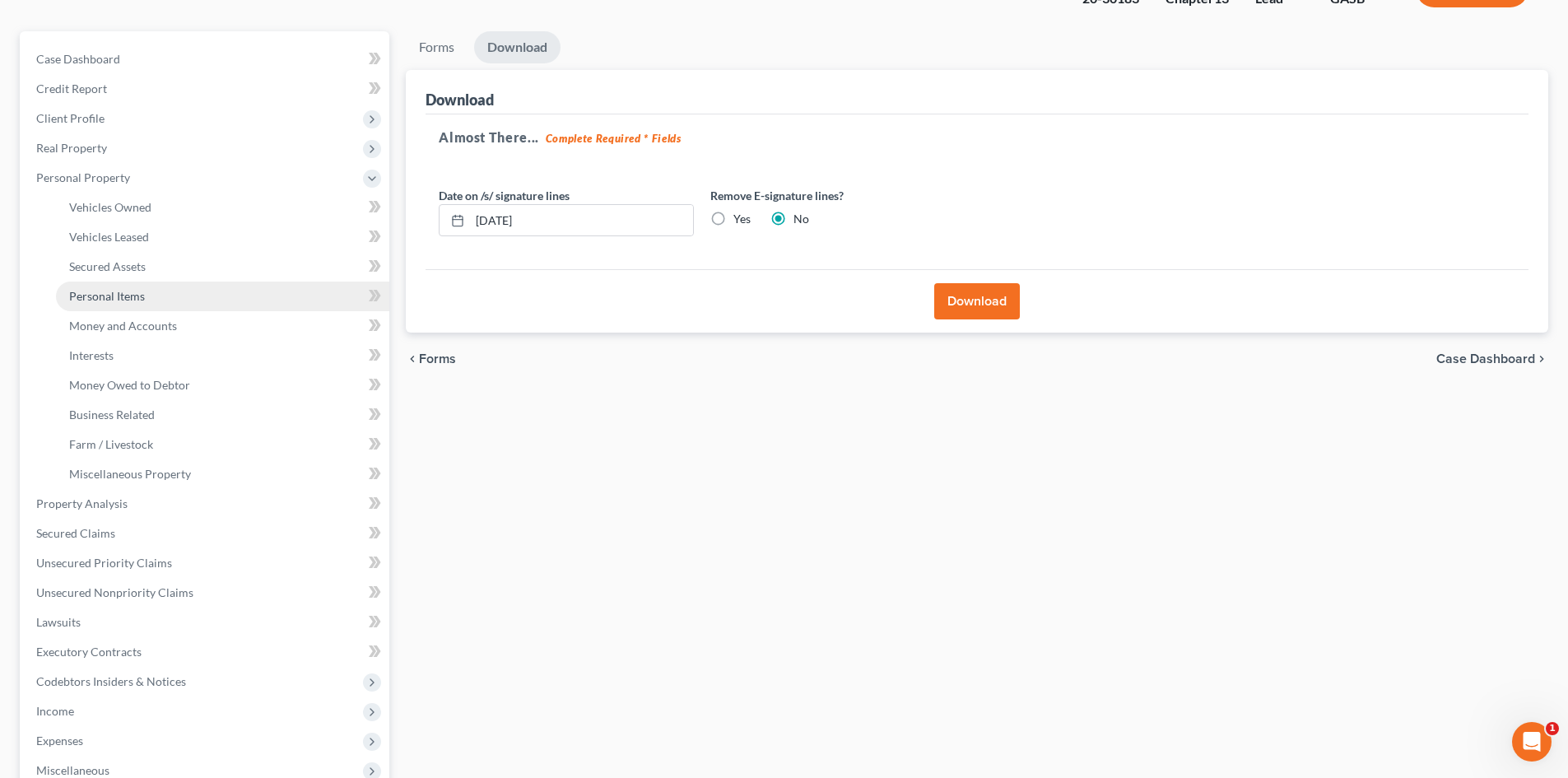
click at [96, 309] on link "Personal Items" at bounding box center [222, 296] width 333 height 29
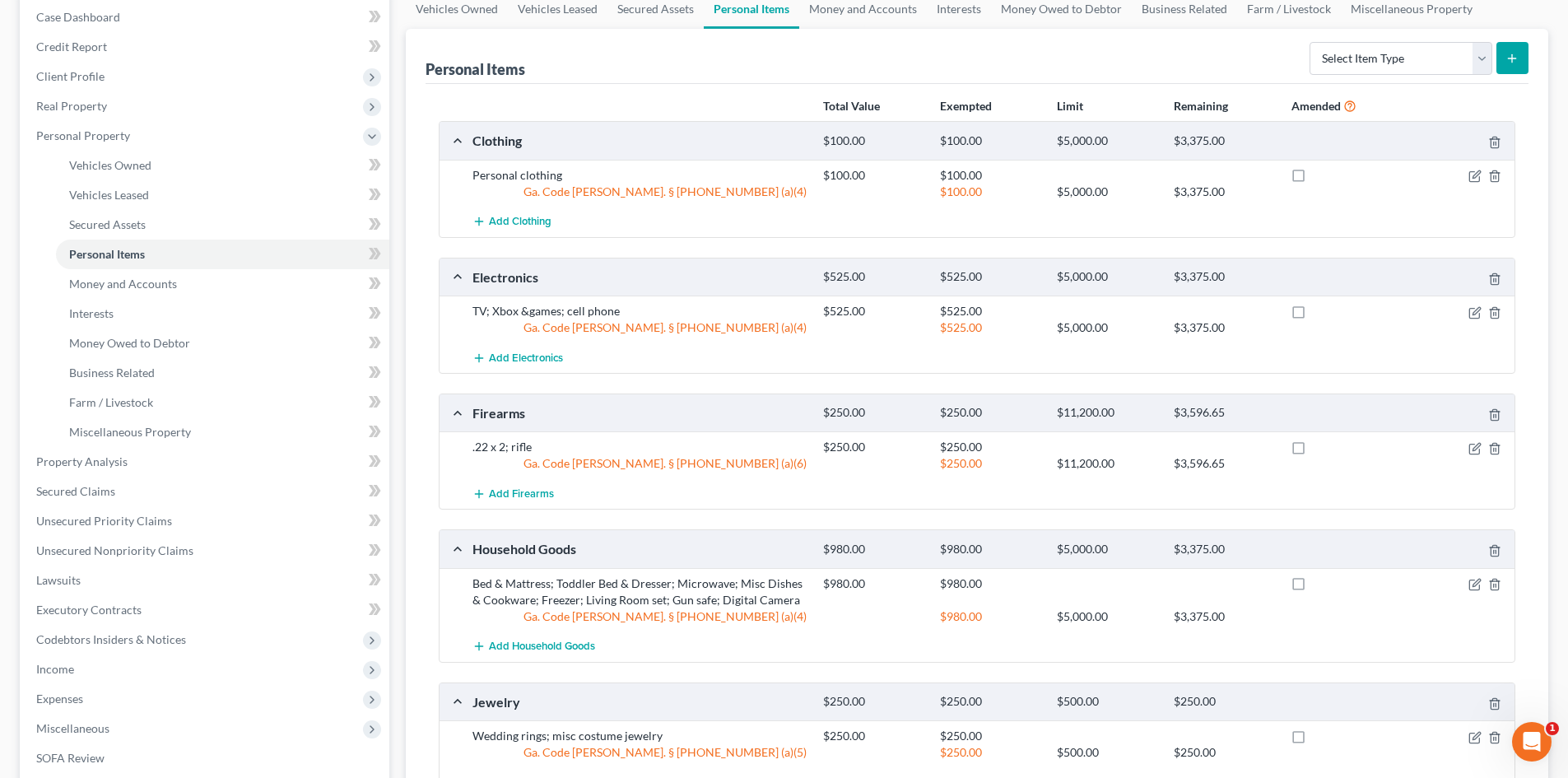
scroll to position [411, 0]
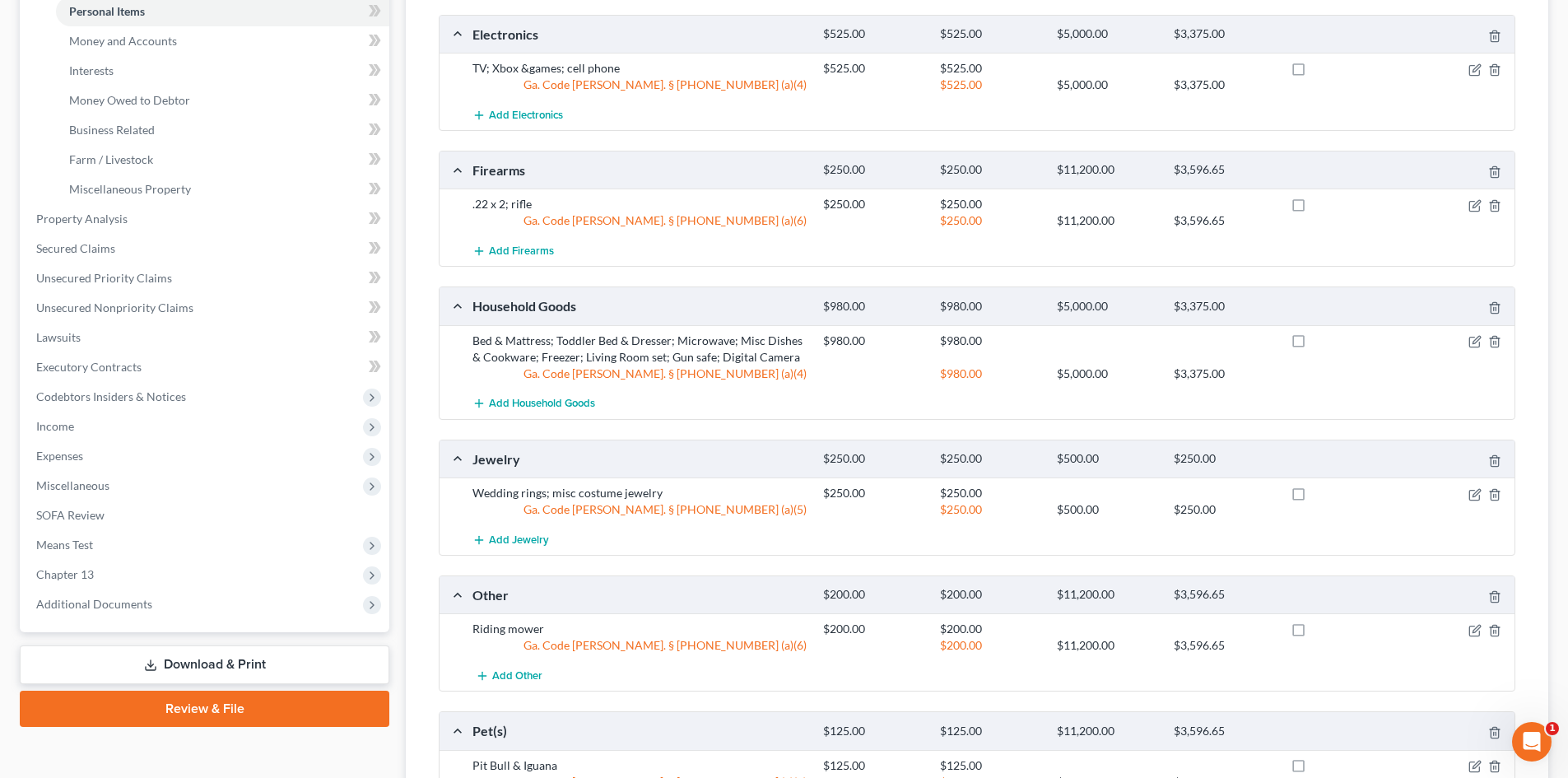
click at [232, 660] on link "Download & Print" at bounding box center [204, 665] width 370 height 39
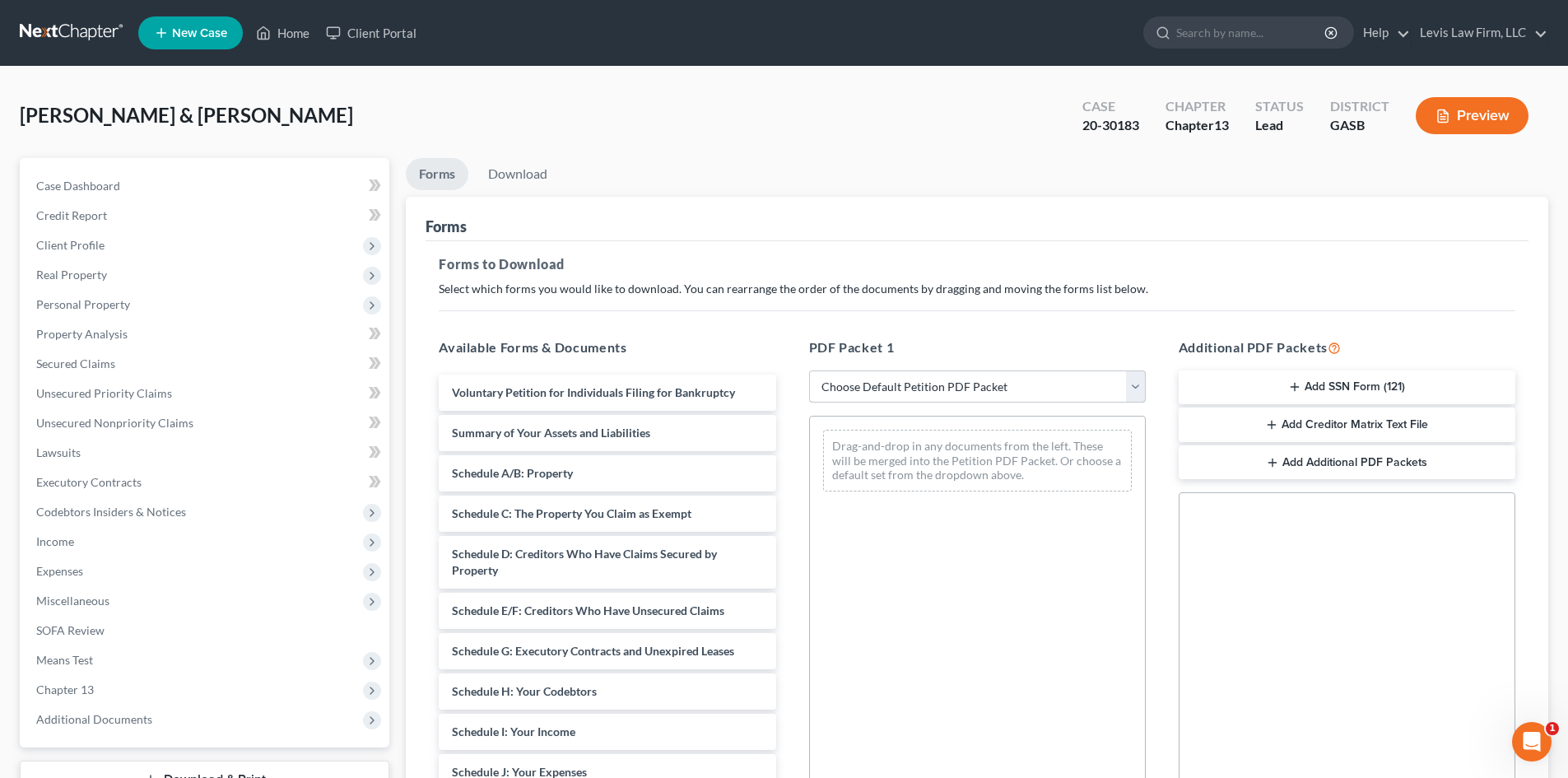
click at [980, 385] on select "Choose Default Petition PDF Packet Complete Bankruptcy Petition (all forms and …" at bounding box center [977, 387] width 336 height 33
select select "2"
click at [809, 370] on select "Choose Default Petition PDF Packet Complete Bankruptcy Petition (all forms and …" at bounding box center [977, 387] width 336 height 33
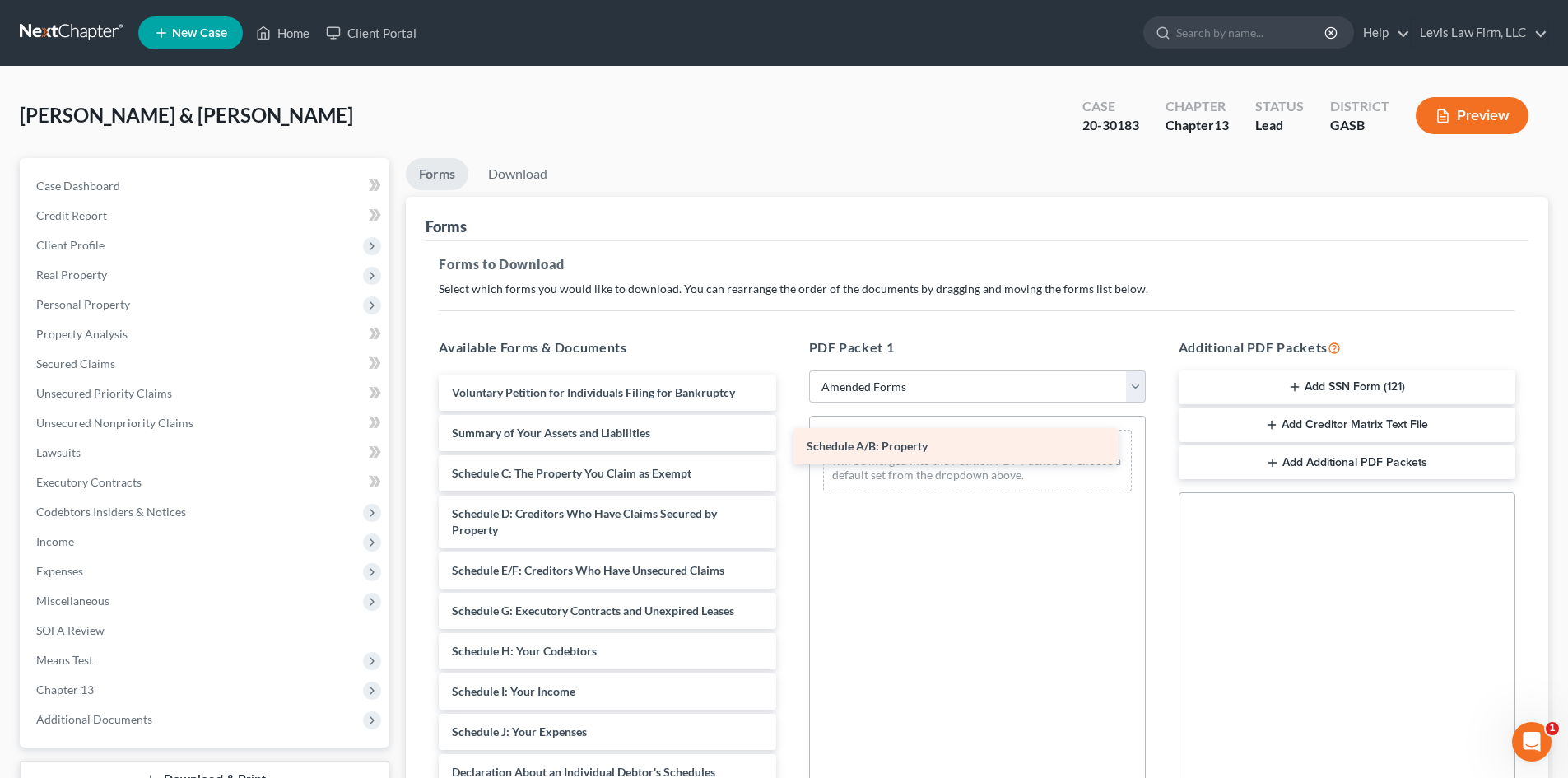
drag, startPoint x: 526, startPoint y: 474, endPoint x: 881, endPoint y: 447, distance: 356.0
click at [789, 447] on div "Schedule A/B: Property Voluntary Petition for Individuals Filing for Bankruptcy…" at bounding box center [607, 720] width 363 height 690
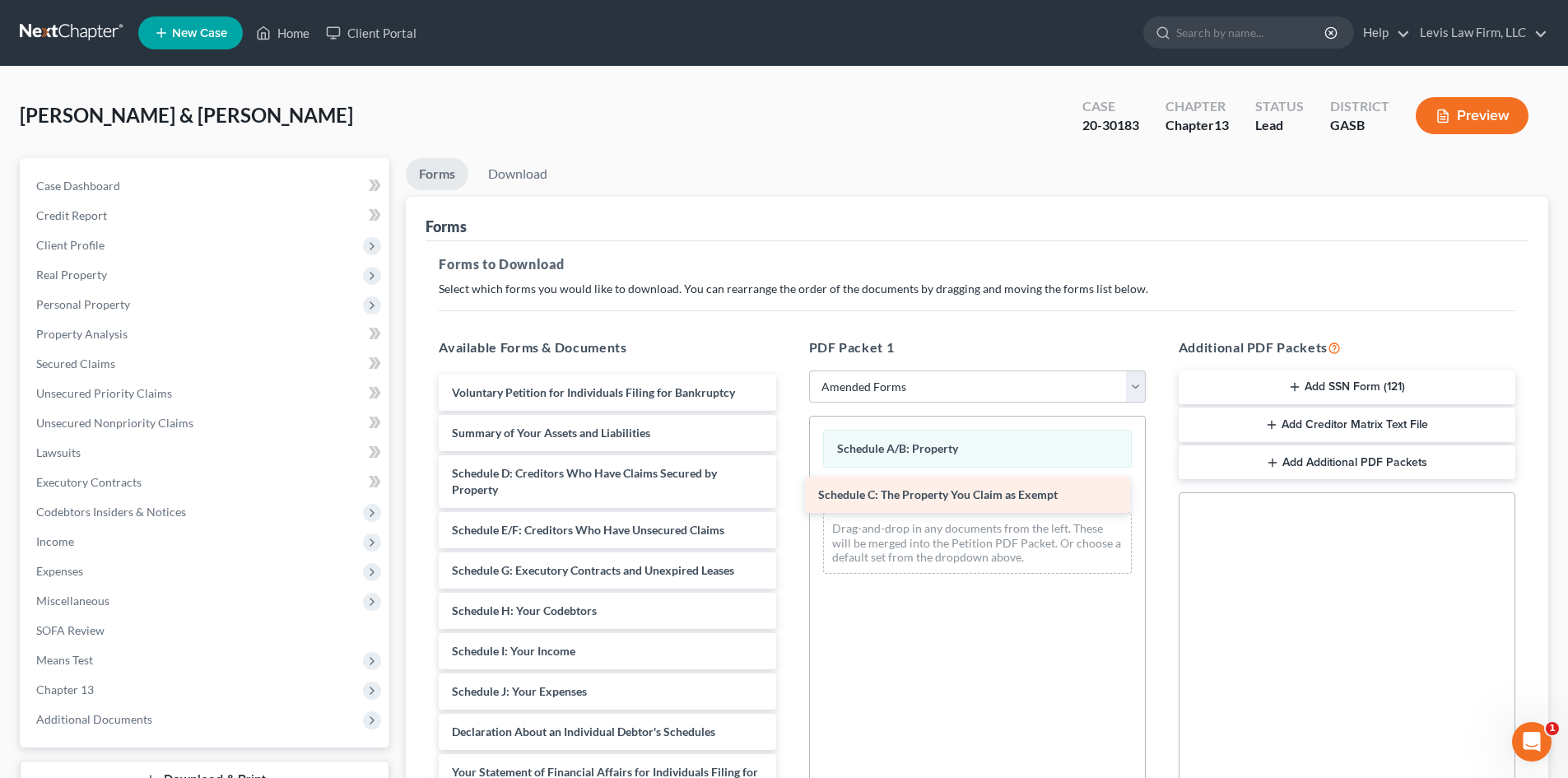
drag, startPoint x: 599, startPoint y: 467, endPoint x: 970, endPoint y: 488, distance: 371.6
click at [789, 488] on div "Schedule C: The Property You Claim as Exempt Voluntary Petition for Individuals…" at bounding box center [607, 699] width 363 height 650
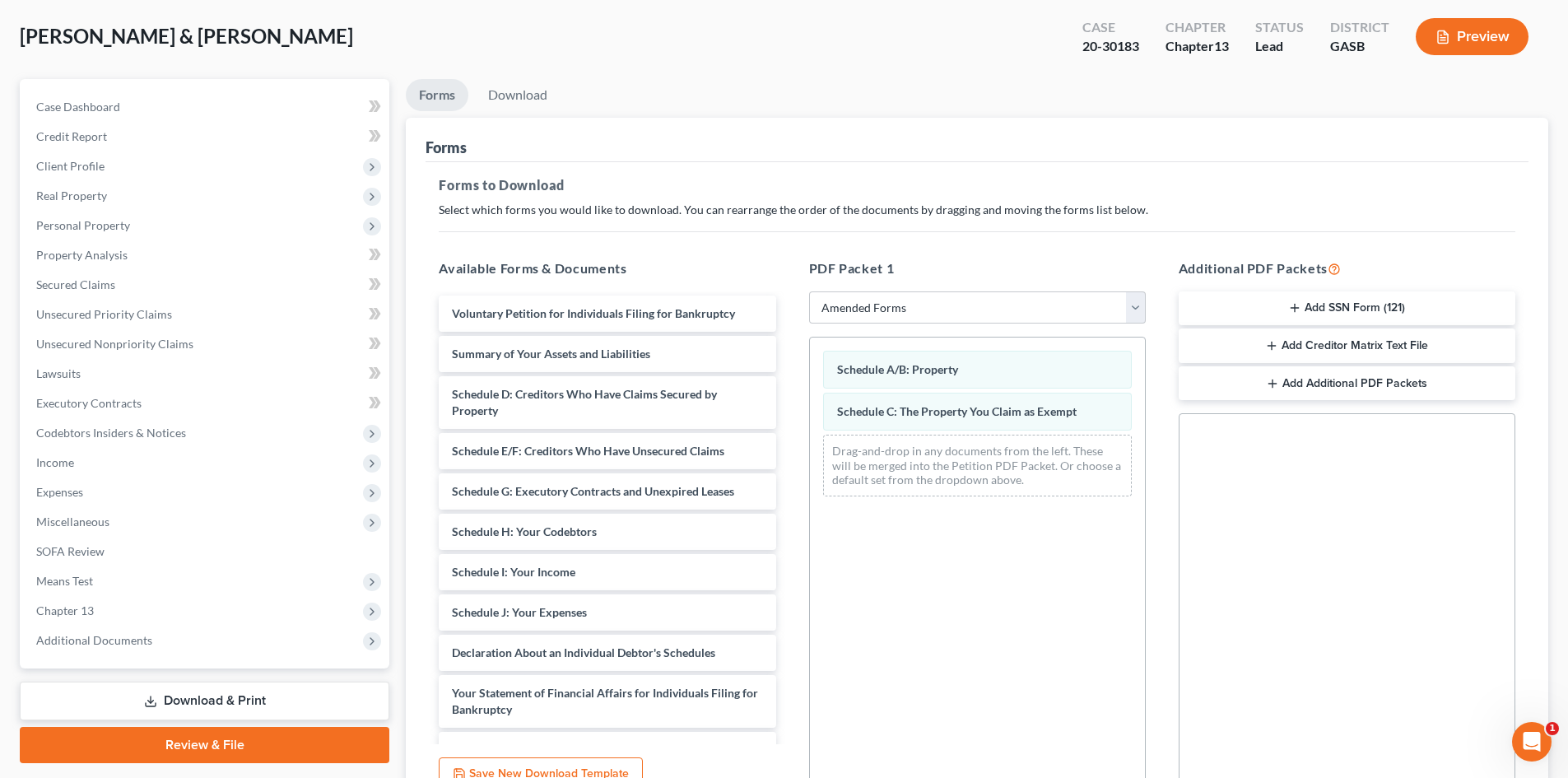
scroll to position [239, 0]
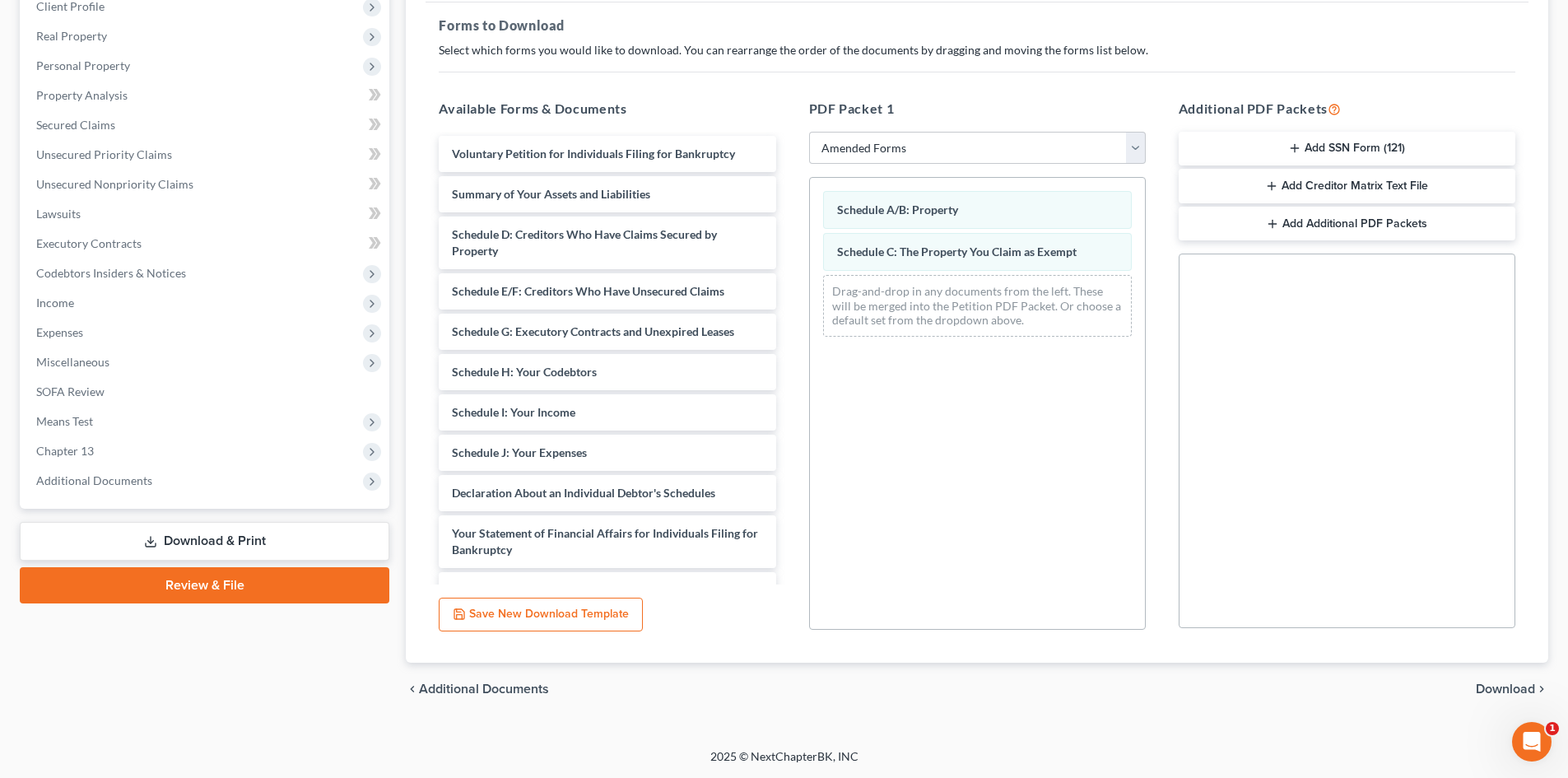
click at [1502, 689] on span "Download" at bounding box center [1505, 689] width 59 height 14
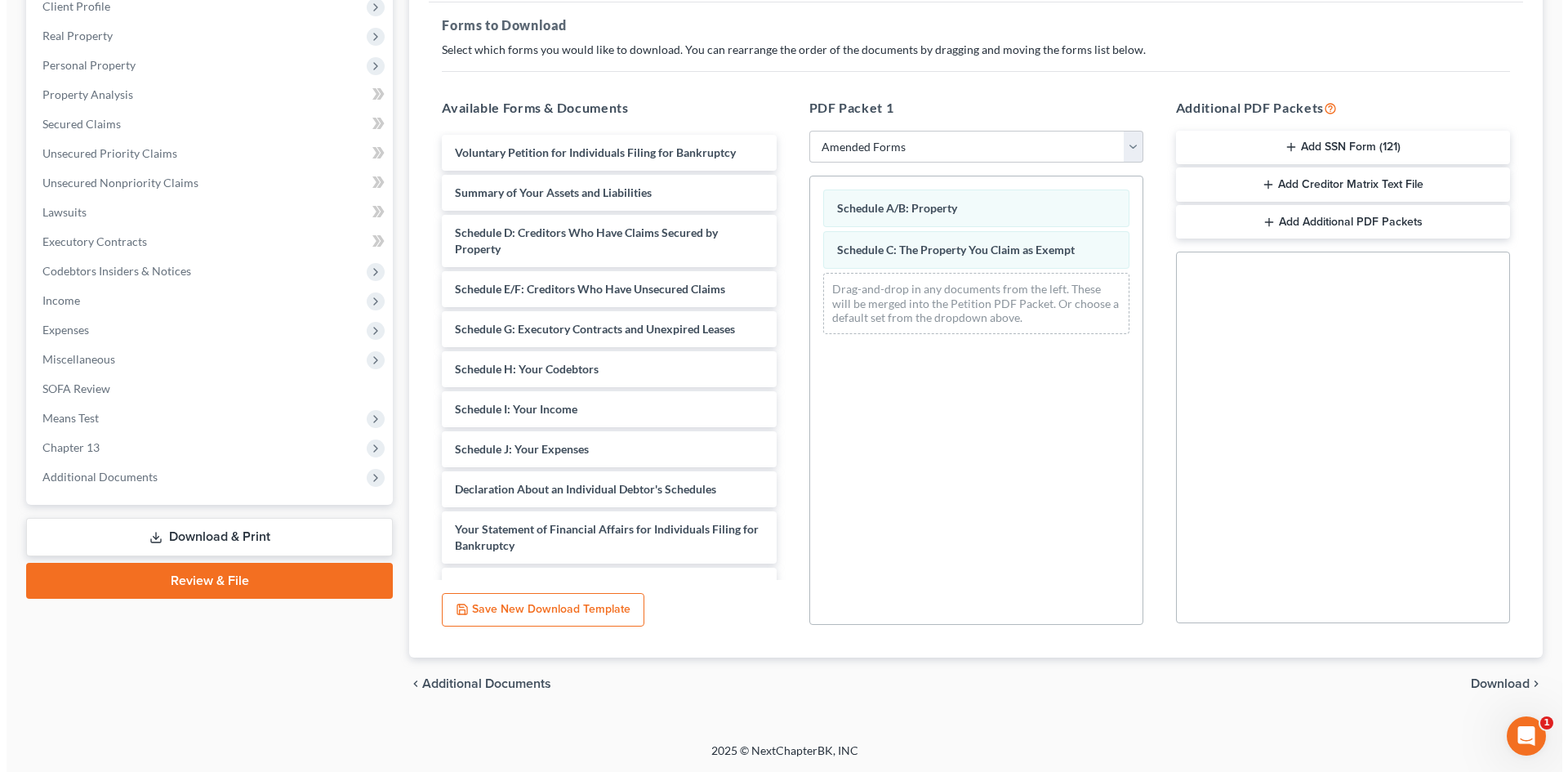
scroll to position [126, 0]
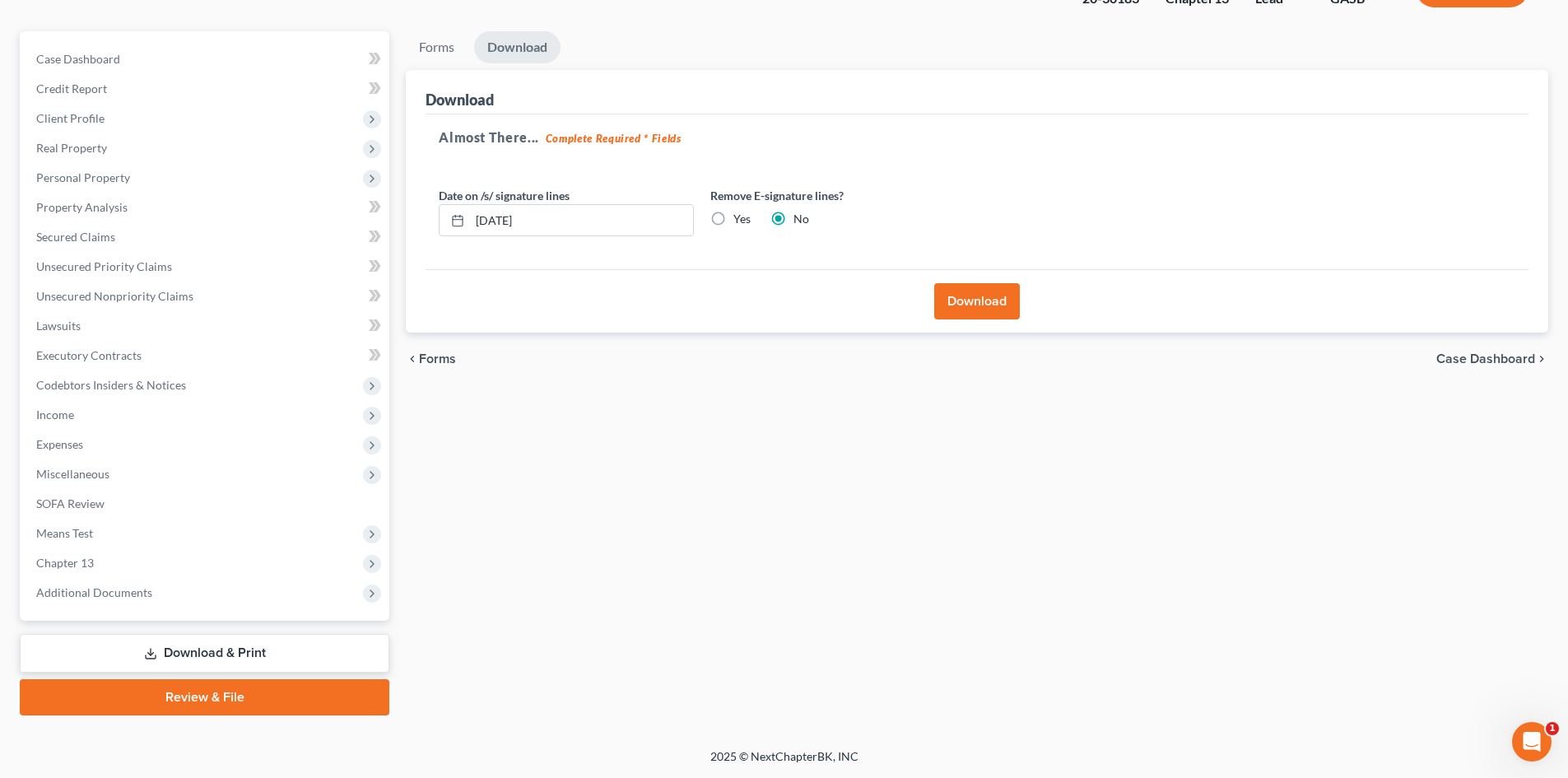
click at [979, 295] on button "Download" at bounding box center [977, 300] width 86 height 36
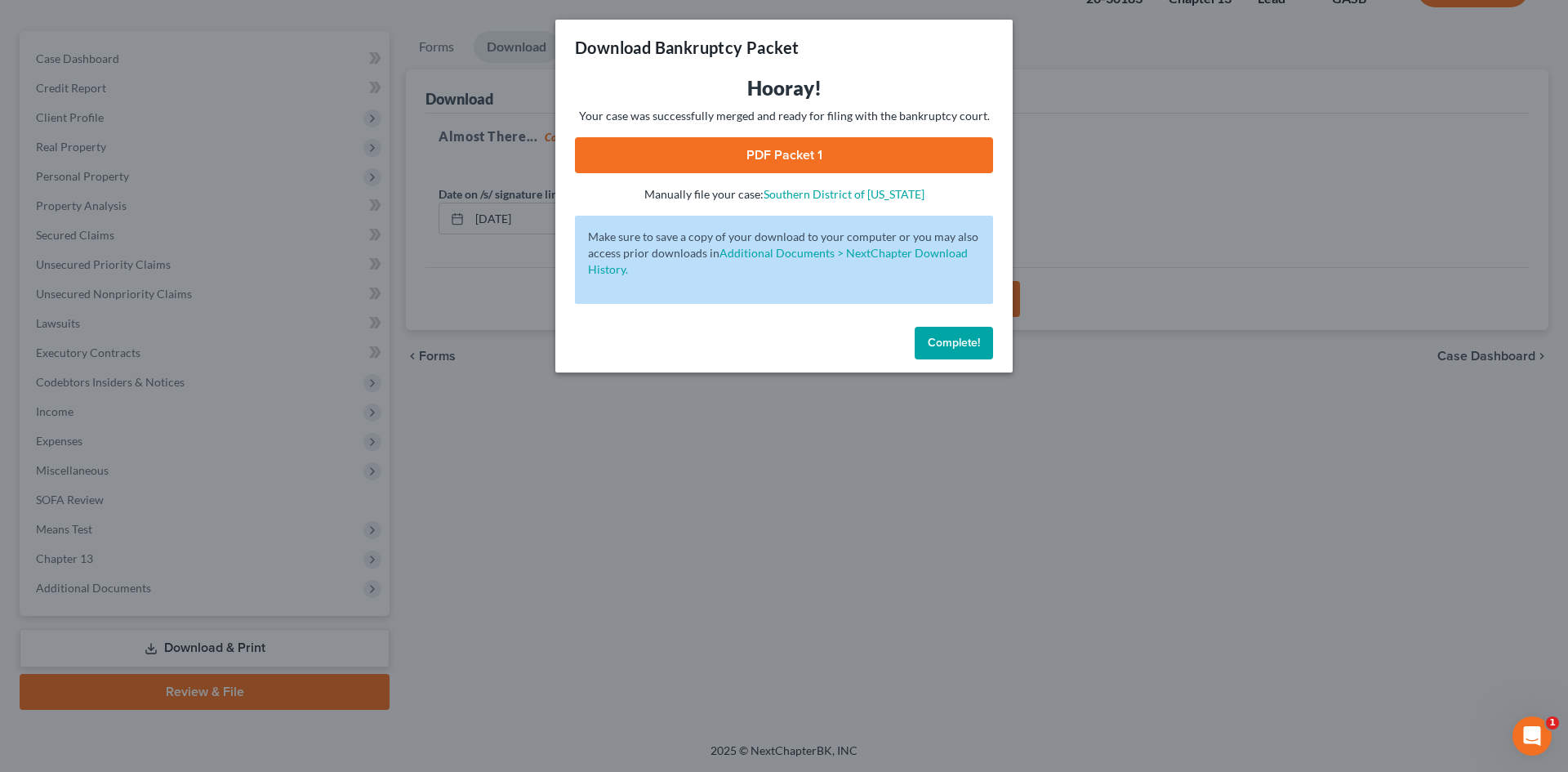
click at [799, 141] on link "PDF Packet 1" at bounding box center [784, 155] width 418 height 36
